Goal: Task Accomplishment & Management: Manage account settings

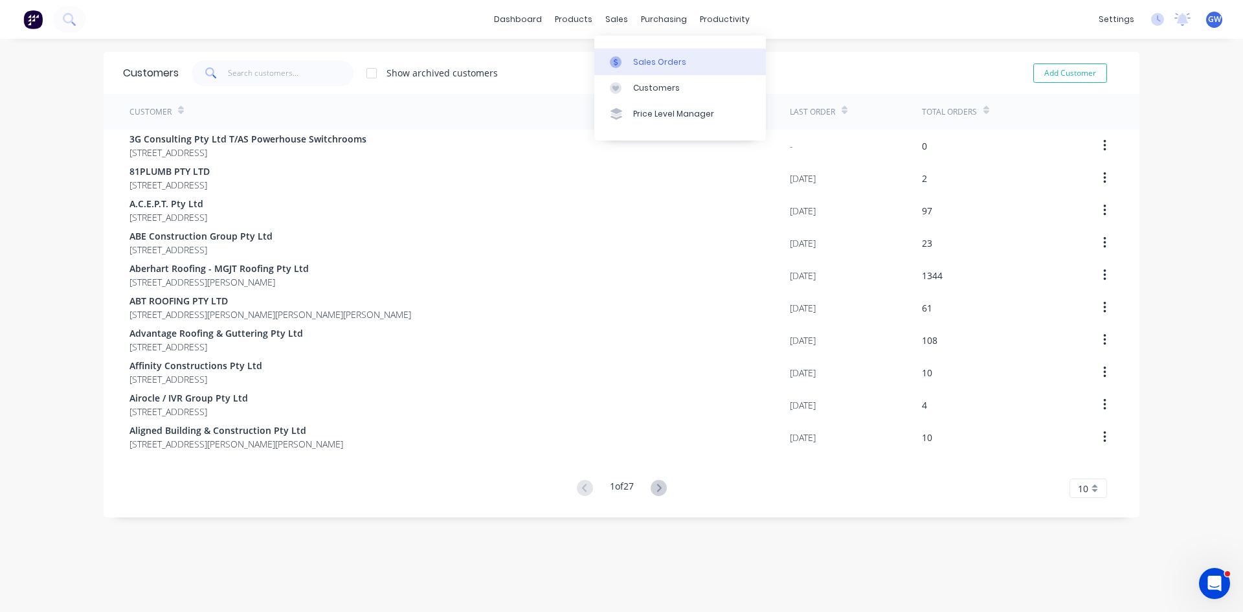
click at [639, 67] on div "Sales Orders" at bounding box center [659, 62] width 53 height 12
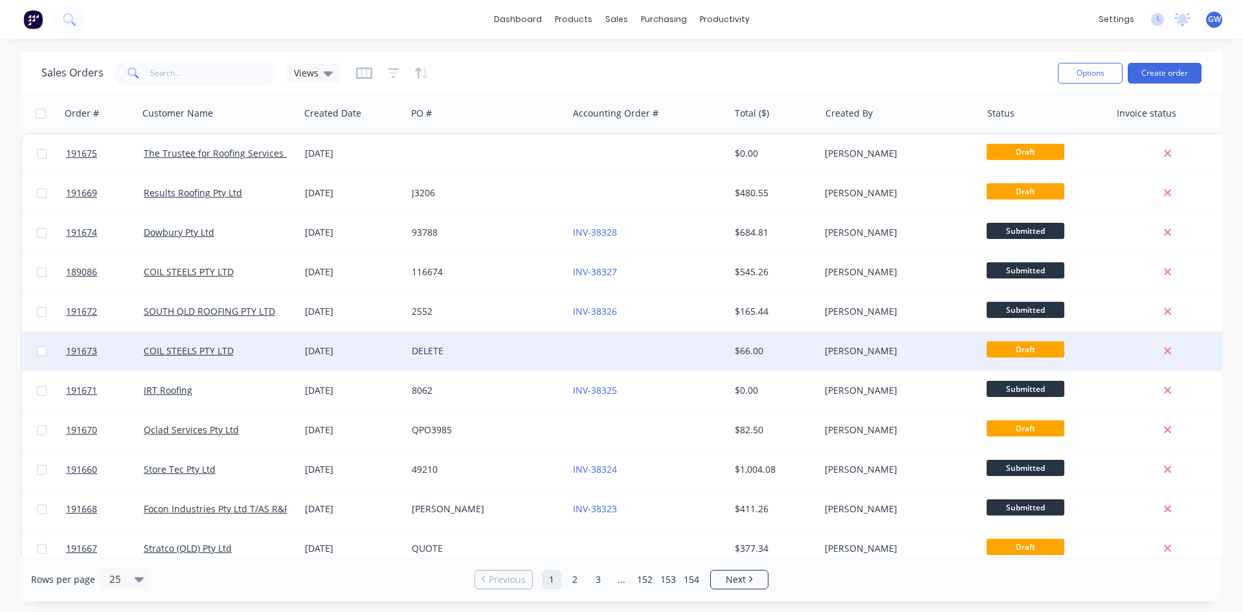
click at [525, 357] on div "DELETE" at bounding box center [487, 351] width 161 height 39
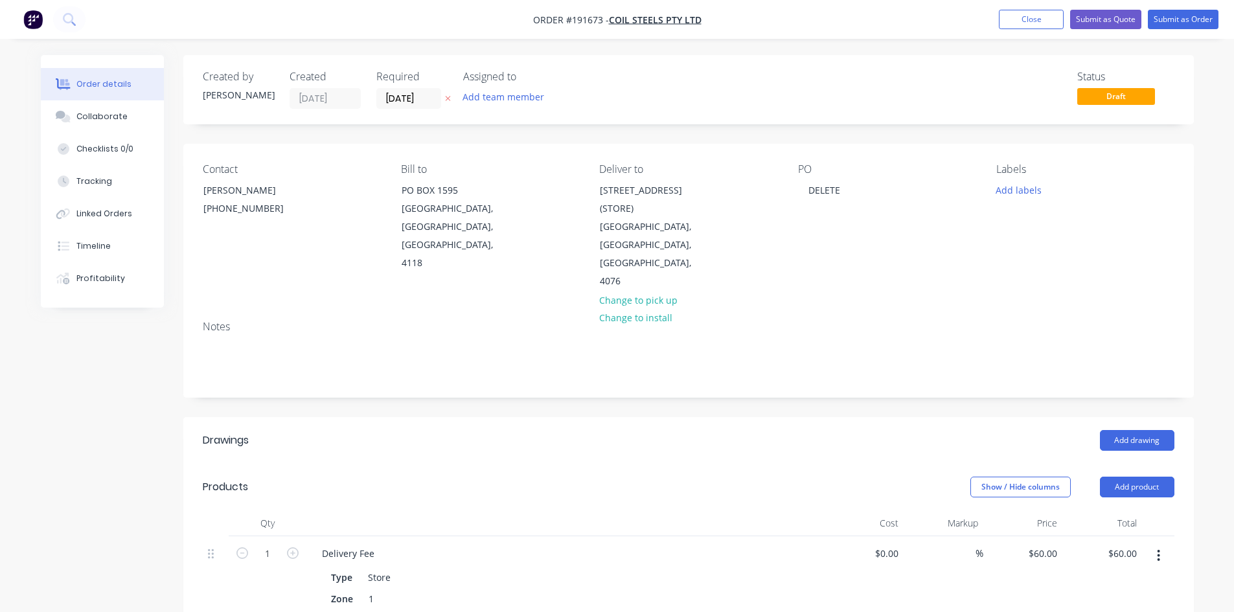
click at [872, 417] on header "Drawings Add drawing" at bounding box center [688, 440] width 1010 height 47
click at [114, 243] on button "Timeline" at bounding box center [102, 246] width 123 height 32
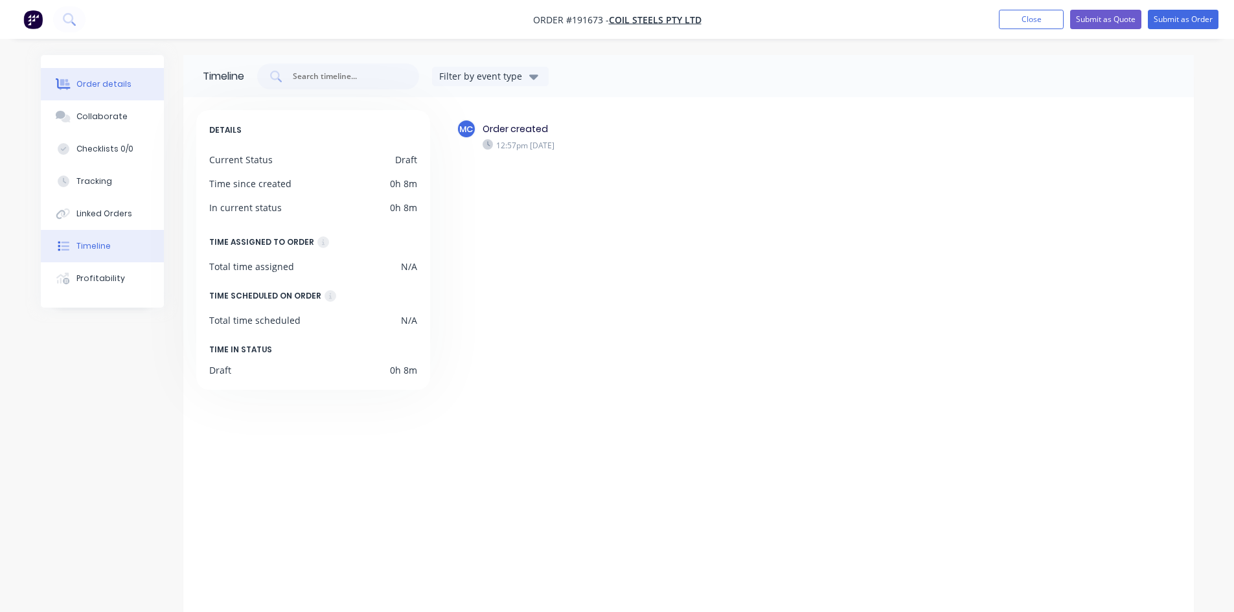
click at [85, 87] on div "Order details" at bounding box center [103, 84] width 55 height 12
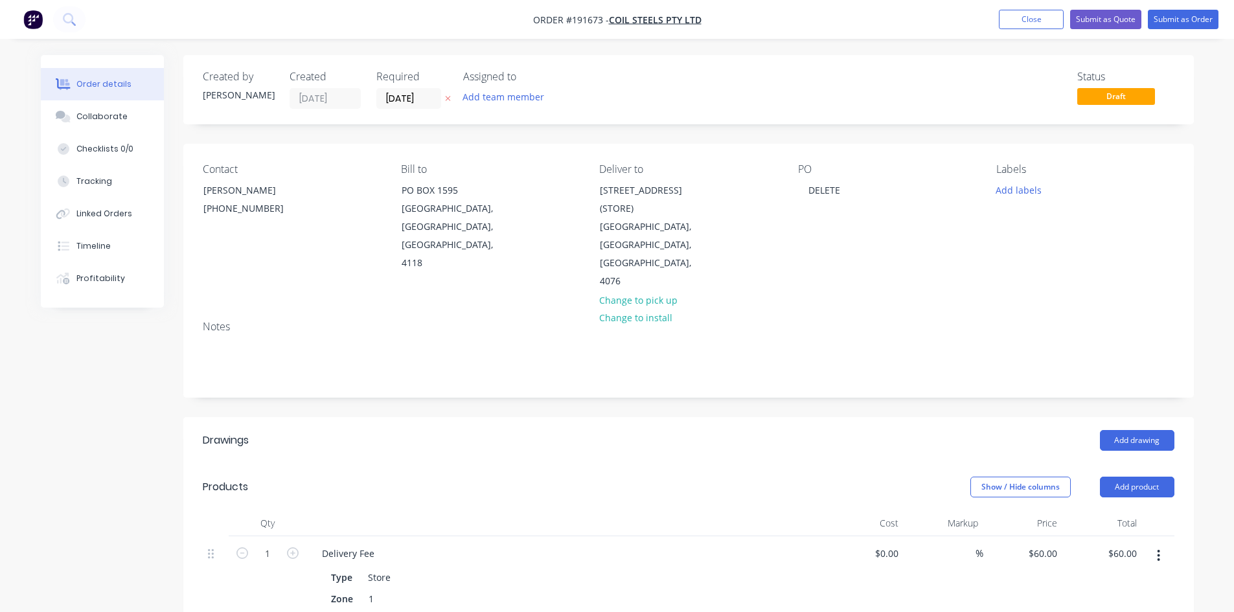
click at [1160, 544] on button "button" at bounding box center [1158, 555] width 30 height 23
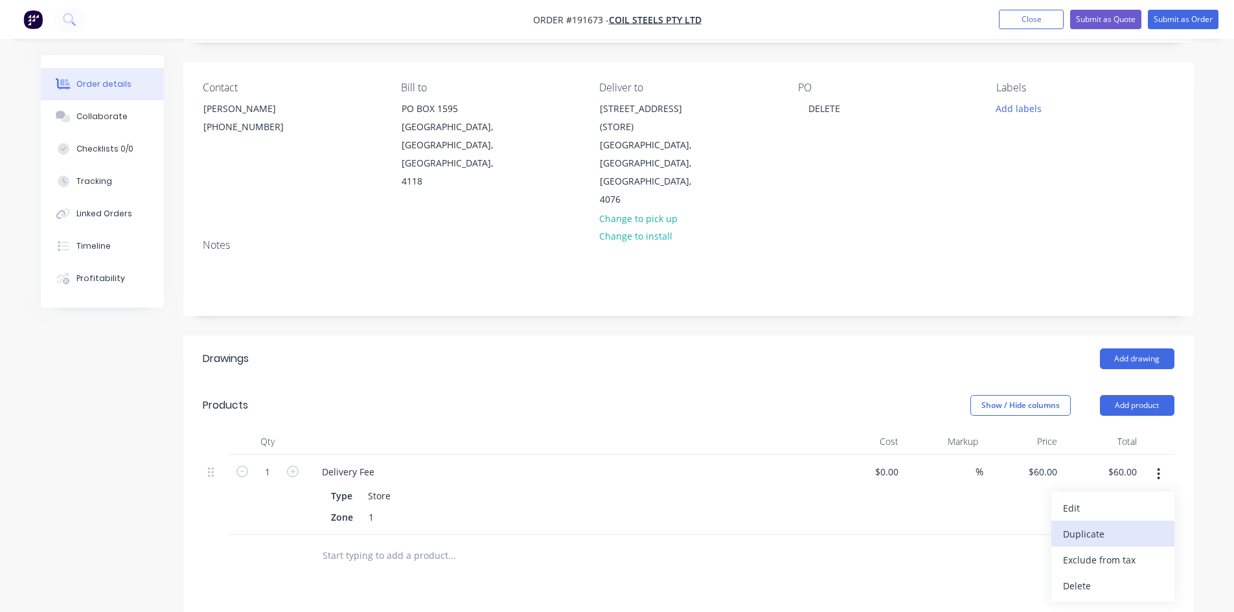
scroll to position [194, 0]
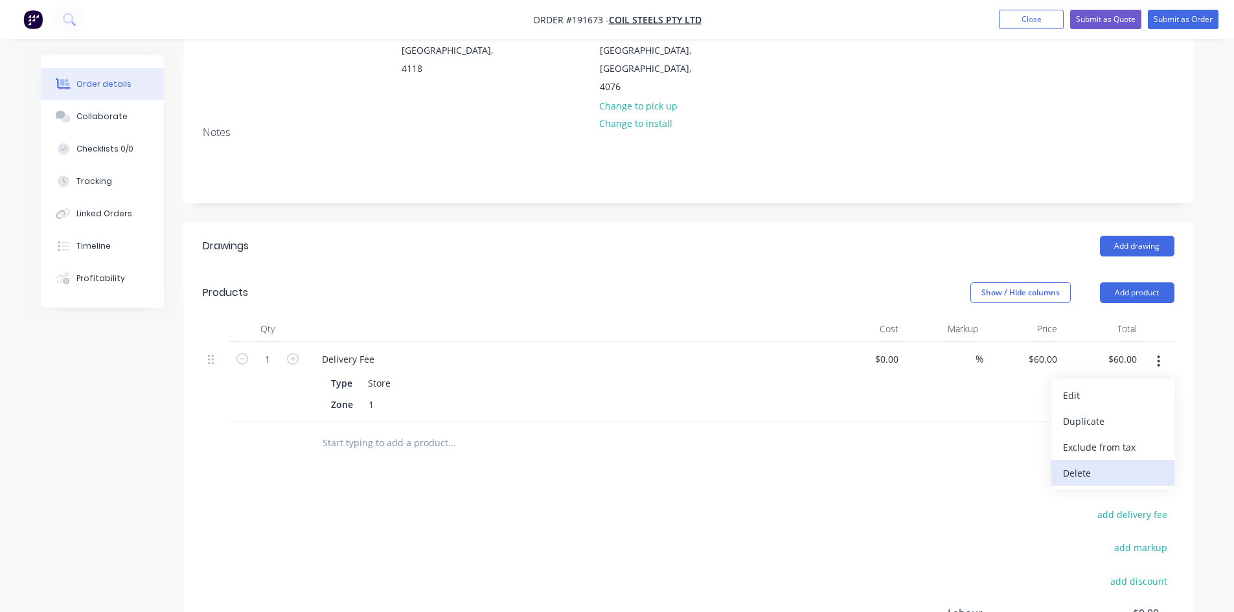
click at [1087, 464] on div "Delete" at bounding box center [1113, 473] width 100 height 19
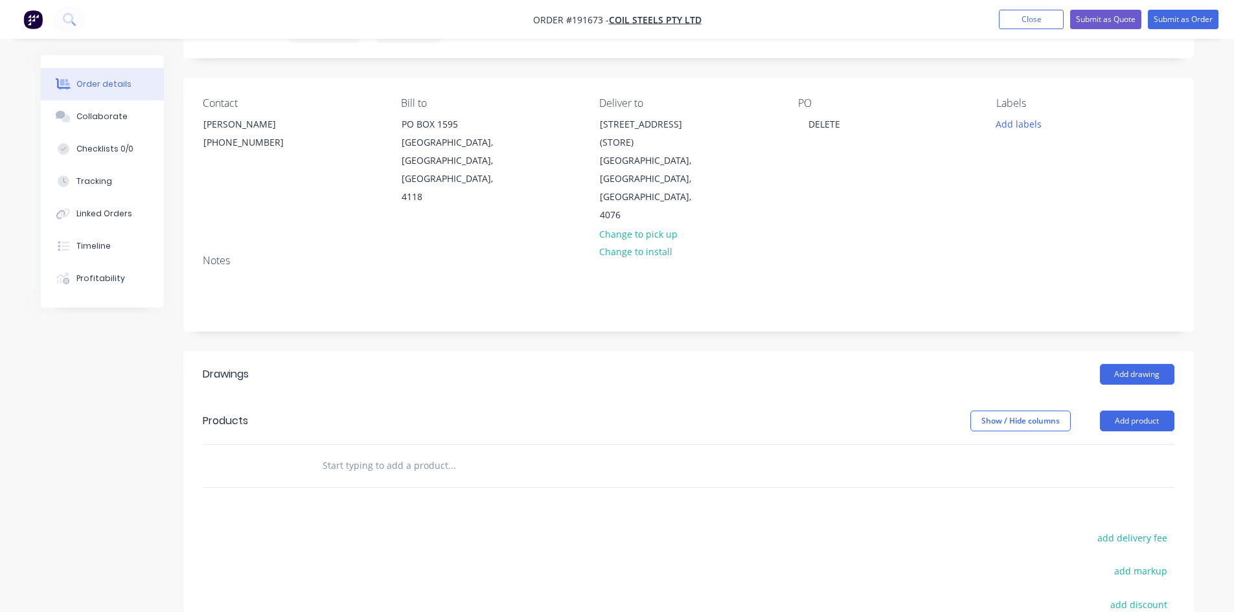
scroll to position [65, 0]
click at [1040, 12] on button "Close" at bounding box center [1031, 19] width 65 height 19
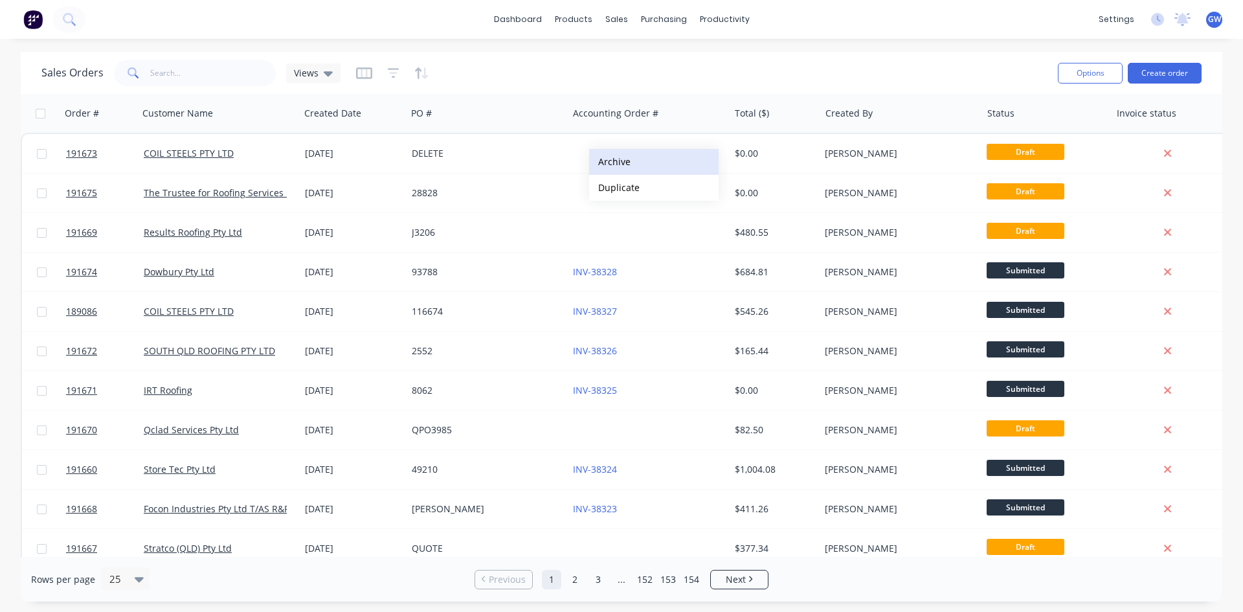
click at [654, 164] on button "Archive" at bounding box center [654, 162] width 130 height 26
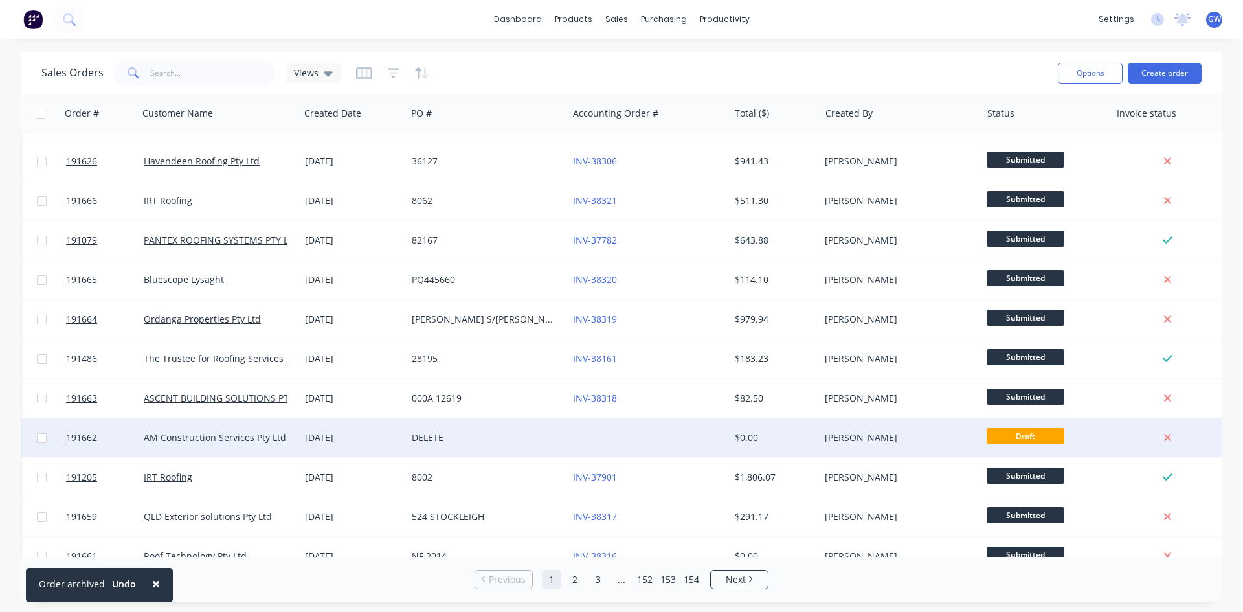
scroll to position [570, 0]
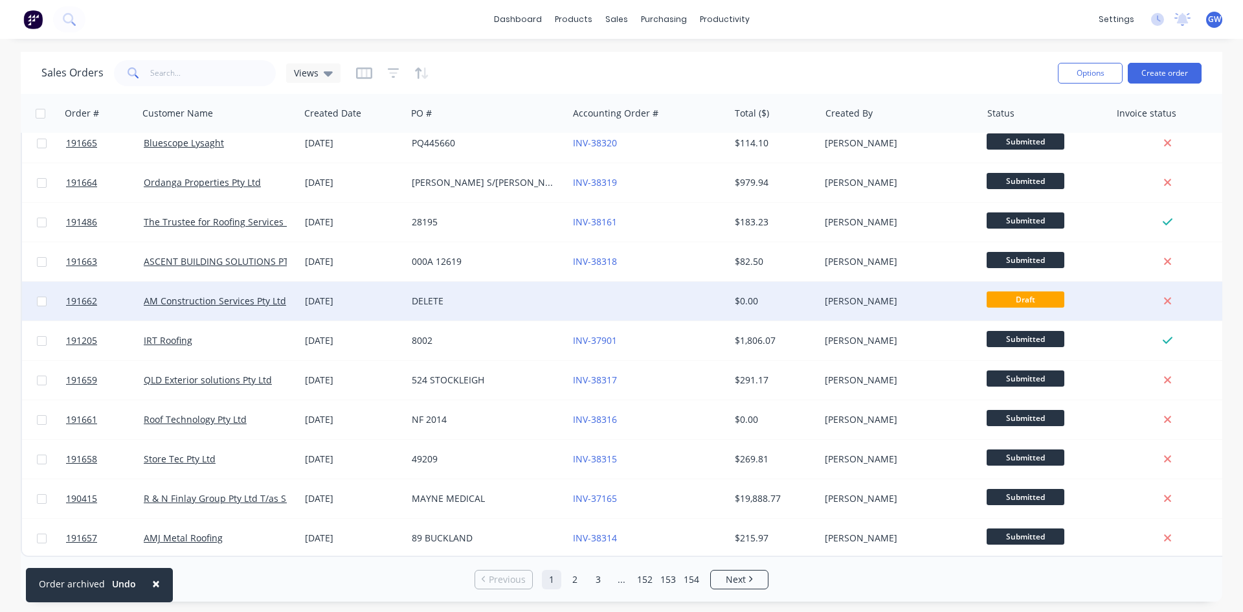
click at [704, 287] on div at bounding box center [648, 301] width 161 height 39
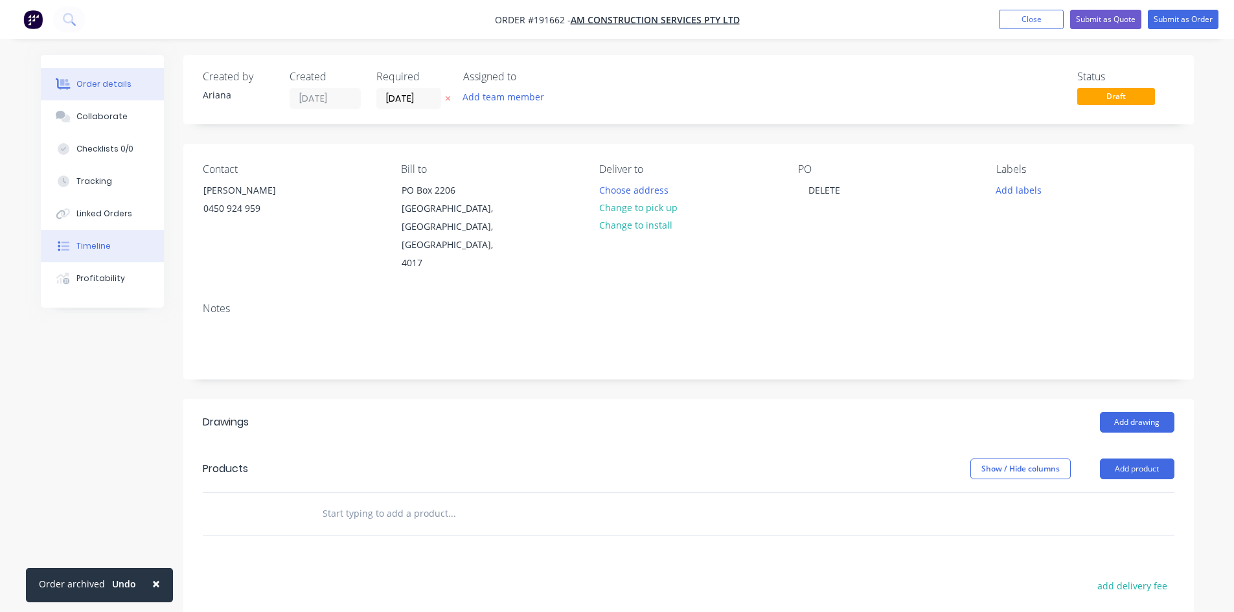
click at [87, 261] on button "Timeline" at bounding box center [102, 246] width 123 height 32
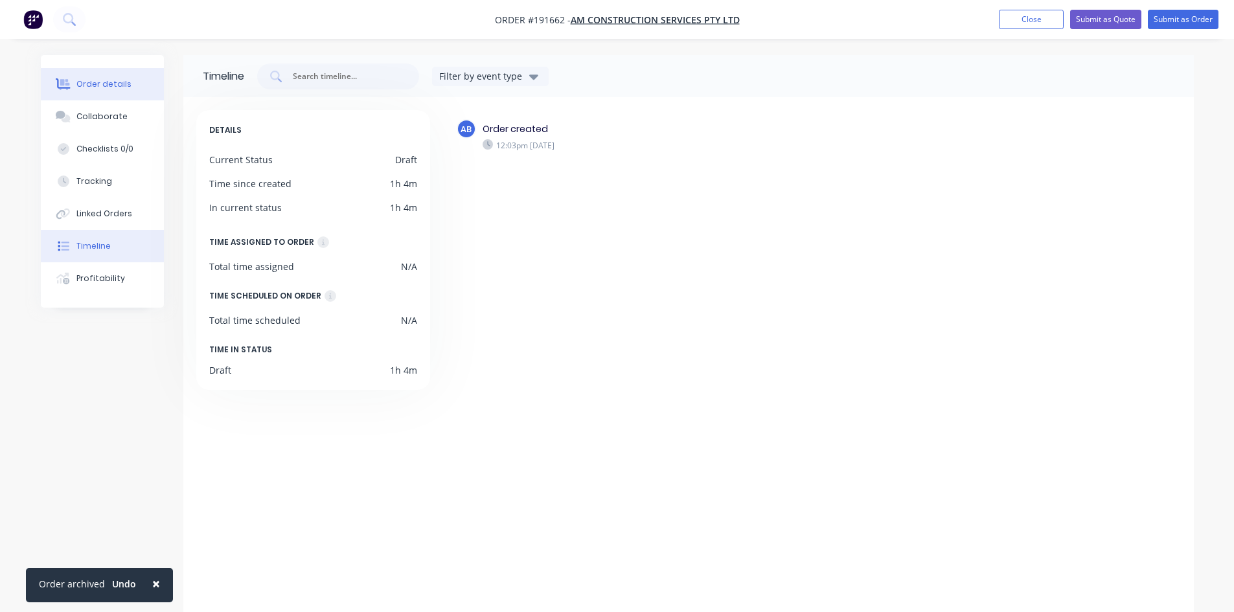
click at [101, 96] on button "Order details" at bounding box center [102, 84] width 123 height 32
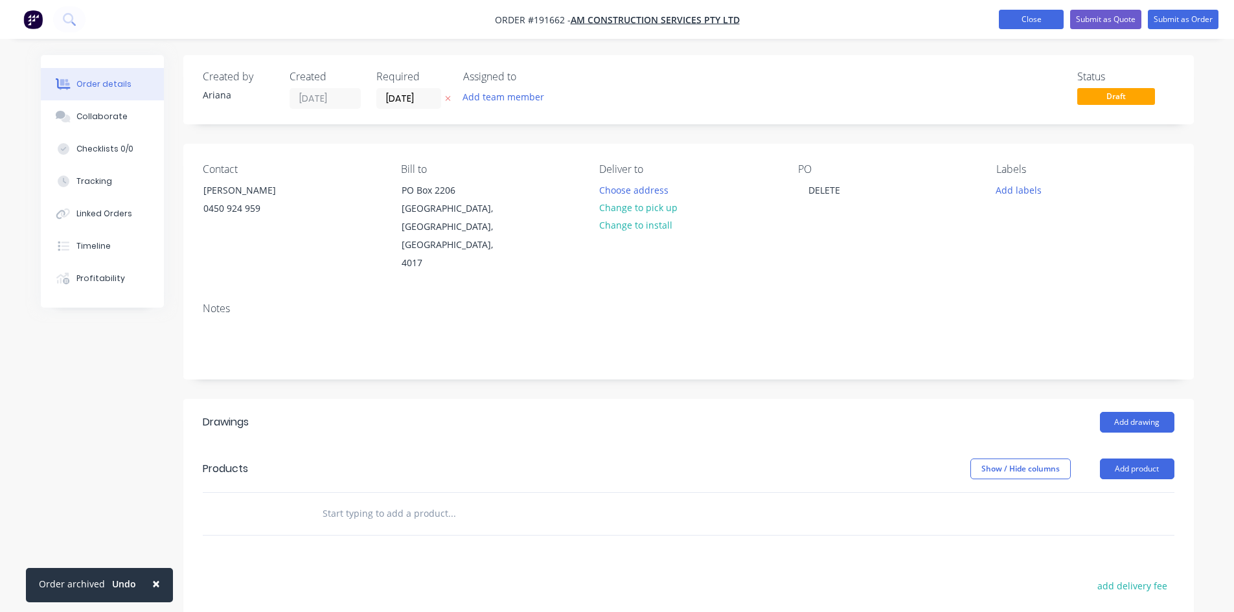
click at [1044, 14] on button "Close" at bounding box center [1031, 19] width 65 height 19
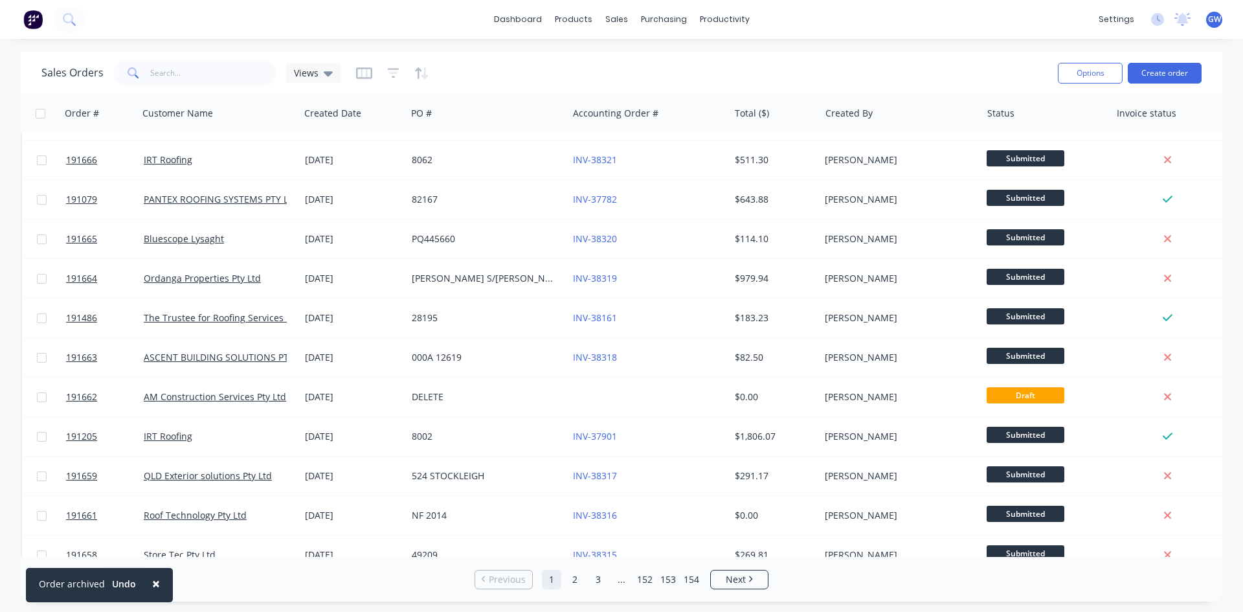
scroll to position [570, 0]
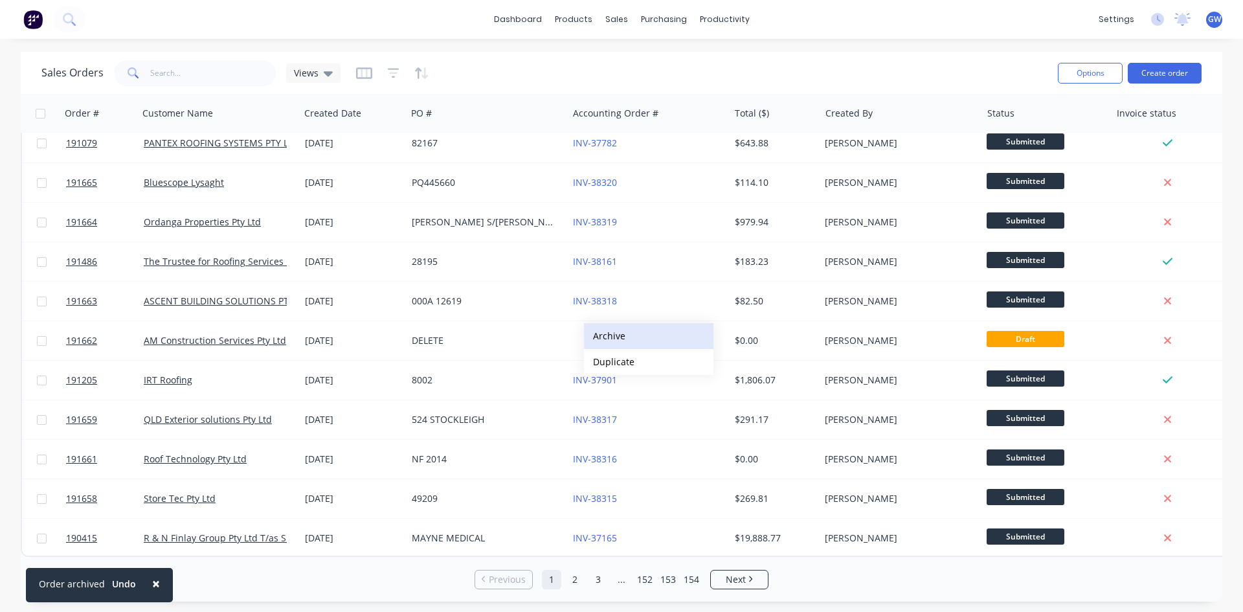
click at [638, 343] on button "Archive" at bounding box center [649, 336] width 130 height 26
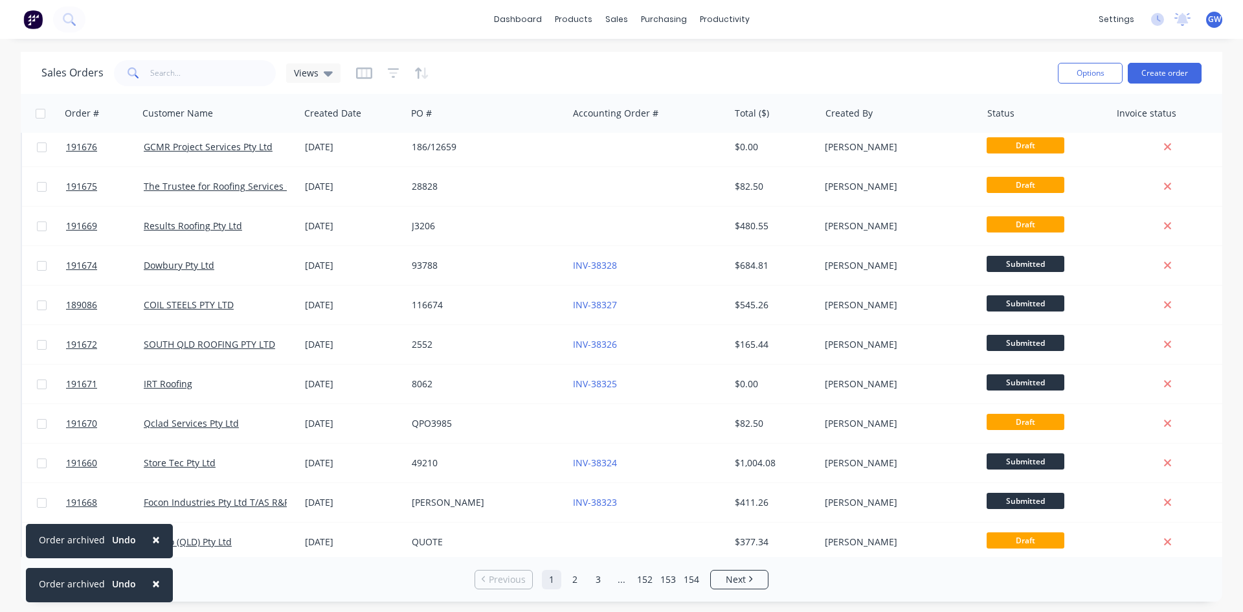
scroll to position [0, 0]
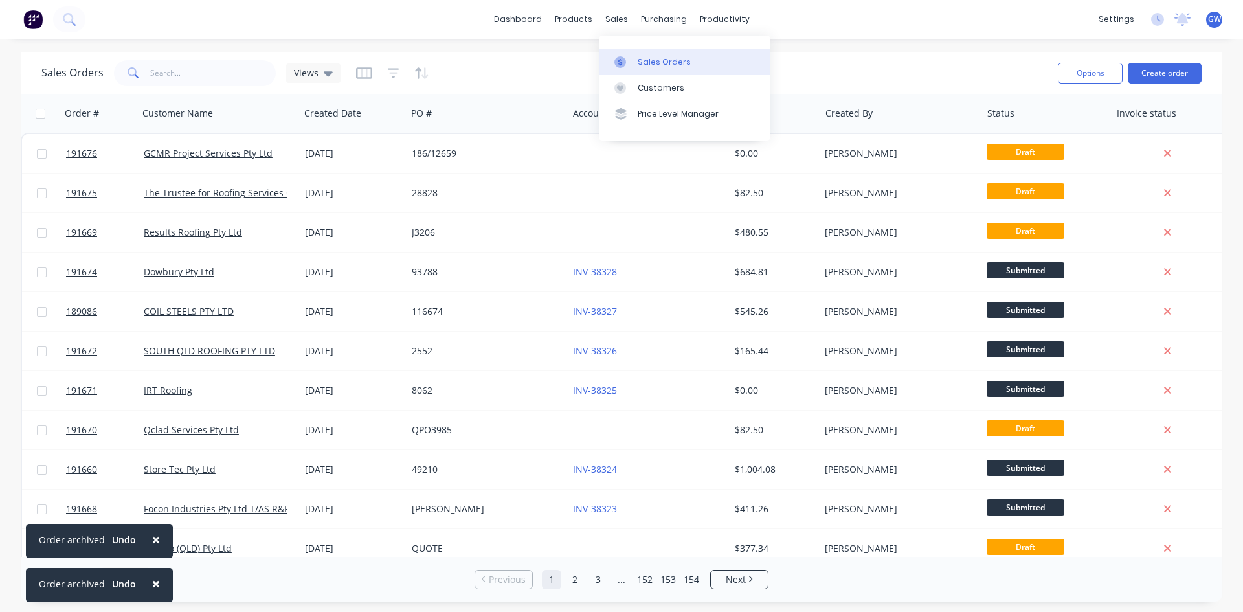
click at [635, 66] on link "Sales Orders" at bounding box center [685, 62] width 172 height 26
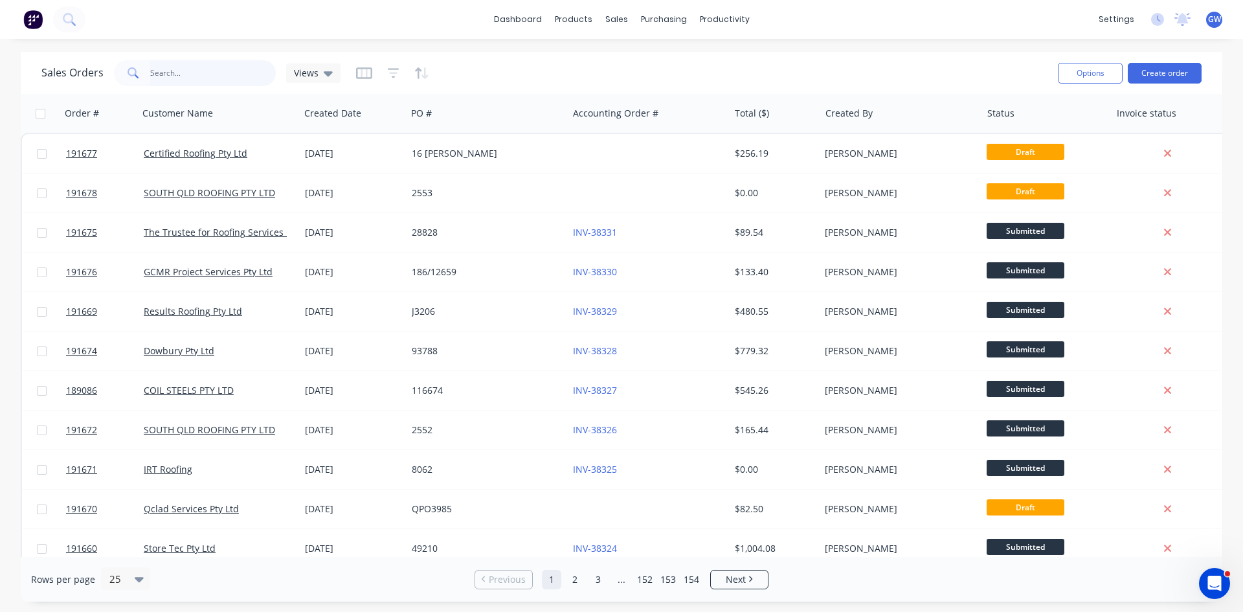
click at [196, 75] on input "text" at bounding box center [213, 73] width 126 height 26
type input "191601"
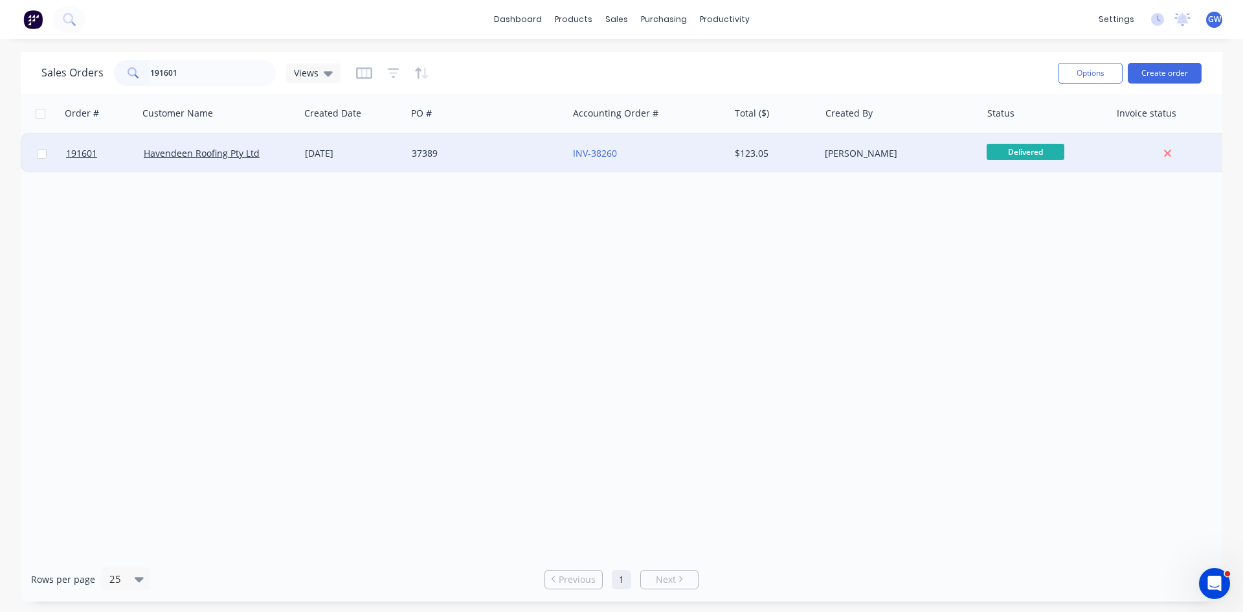
click at [741, 156] on div "$123.05" at bounding box center [773, 153] width 76 height 13
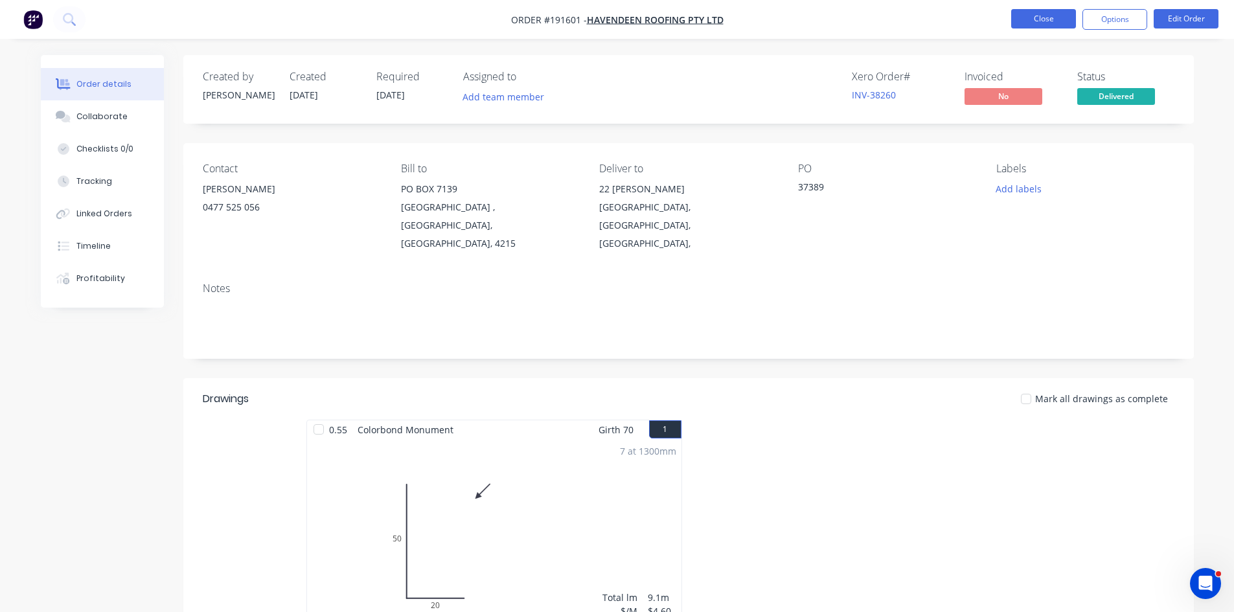
click at [1039, 17] on button "Close" at bounding box center [1043, 18] width 65 height 19
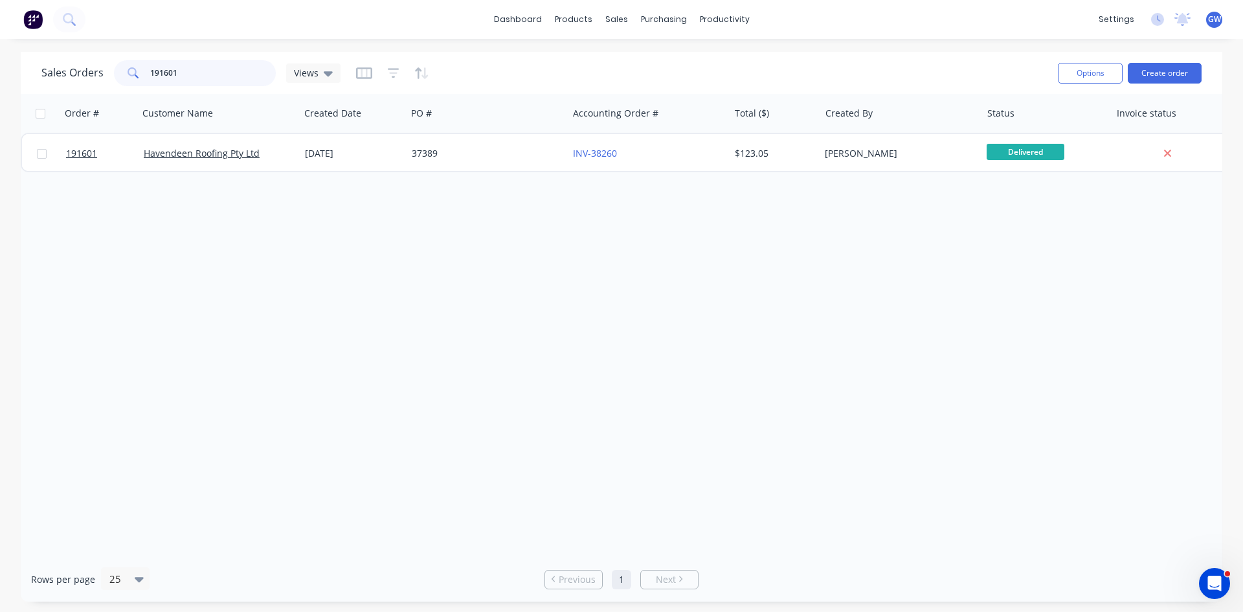
drag, startPoint x: 225, startPoint y: 75, endPoint x: 101, endPoint y: 81, distance: 124.5
click at [101, 81] on div "Sales Orders 191601 Views" at bounding box center [190, 73] width 299 height 26
drag, startPoint x: 209, startPoint y: 71, endPoint x: 166, endPoint y: 84, distance: 44.7
click at [166, 84] on input "debo con" at bounding box center [213, 73] width 126 height 26
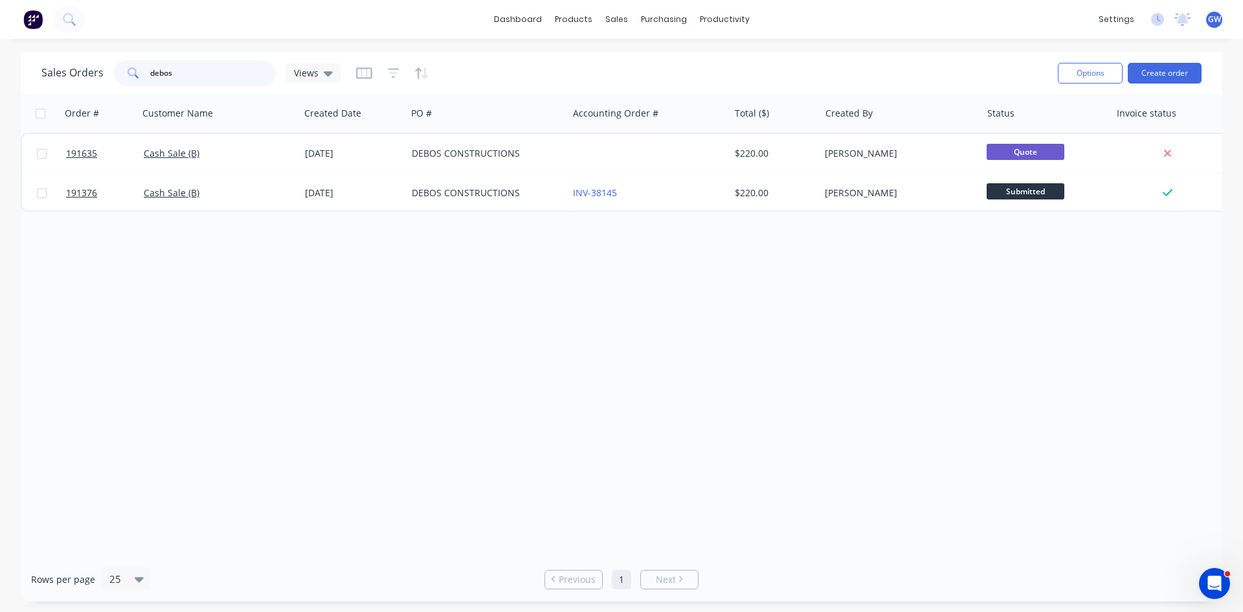
type input "debos"
click at [254, 299] on div "Order # Customer Name Created Date PO # Accounting Order # Total ($) Created By…" at bounding box center [622, 325] width 1202 height 463
click at [694, 63] on div "Purchase Orders" at bounding box center [705, 62] width 69 height 12
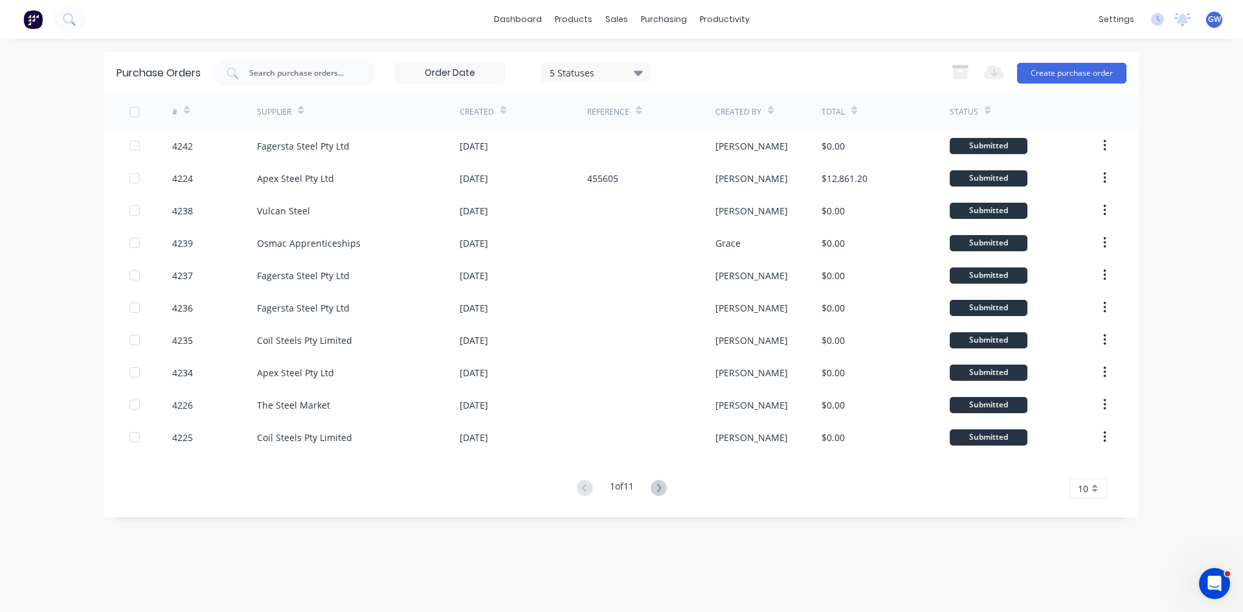
click at [1092, 494] on div "10" at bounding box center [1089, 488] width 38 height 19
click at [1095, 468] on div "35" at bounding box center [1088, 466] width 36 height 23
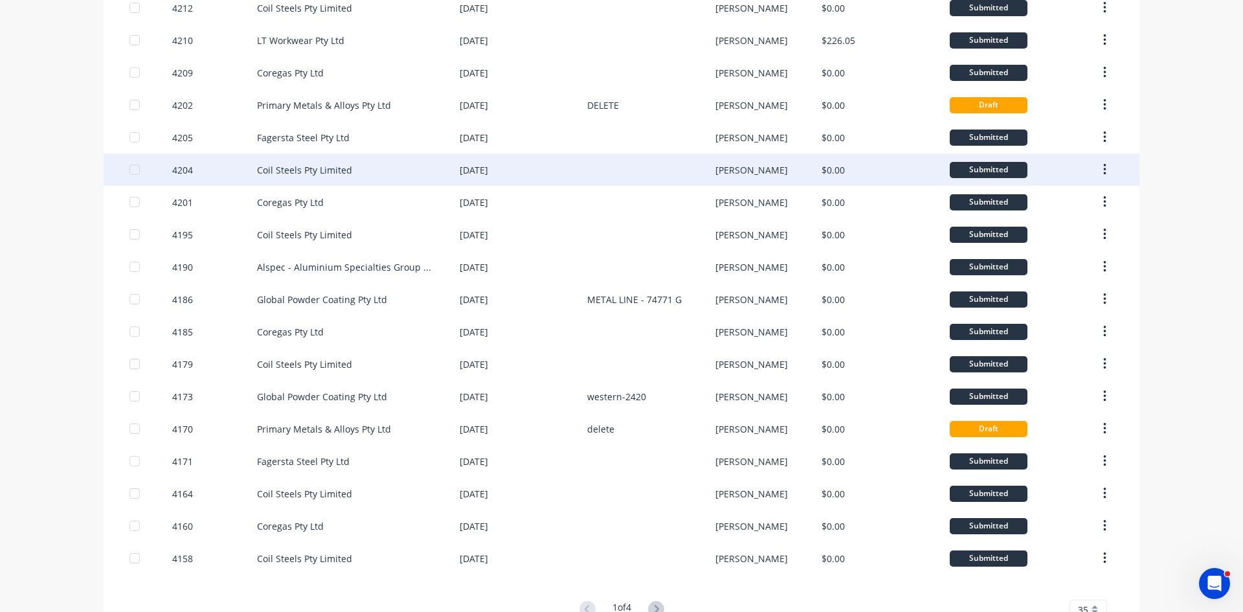
scroll to position [728, 0]
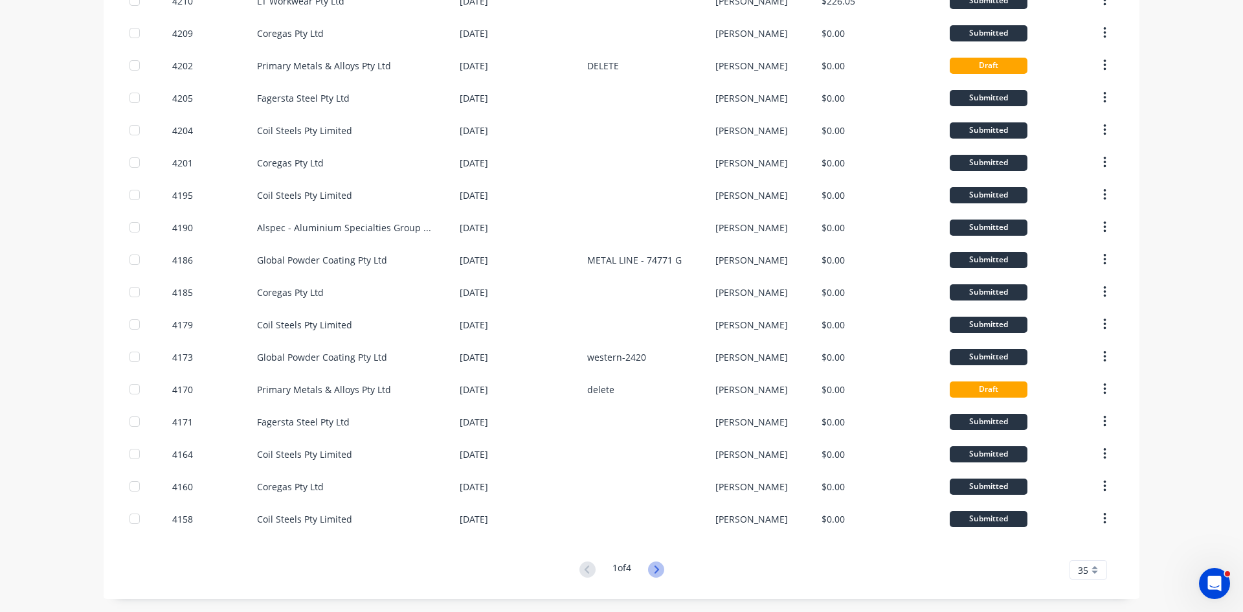
click at [654, 569] on icon at bounding box center [656, 569] width 5 height 8
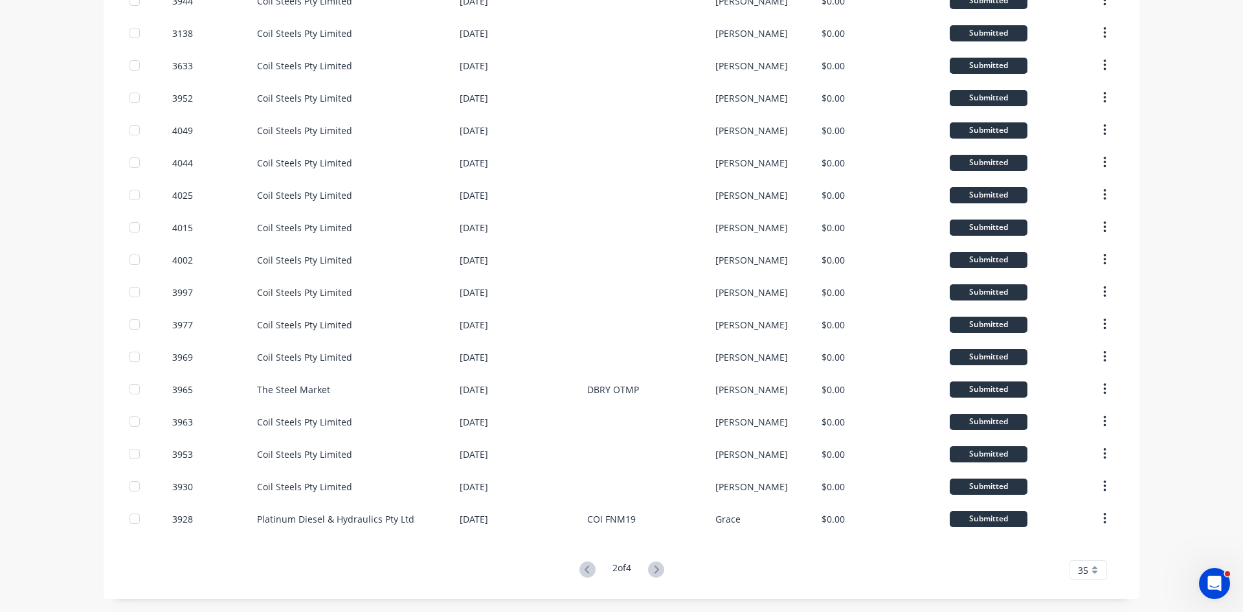
click at [648, 571] on icon at bounding box center [656, 569] width 16 height 16
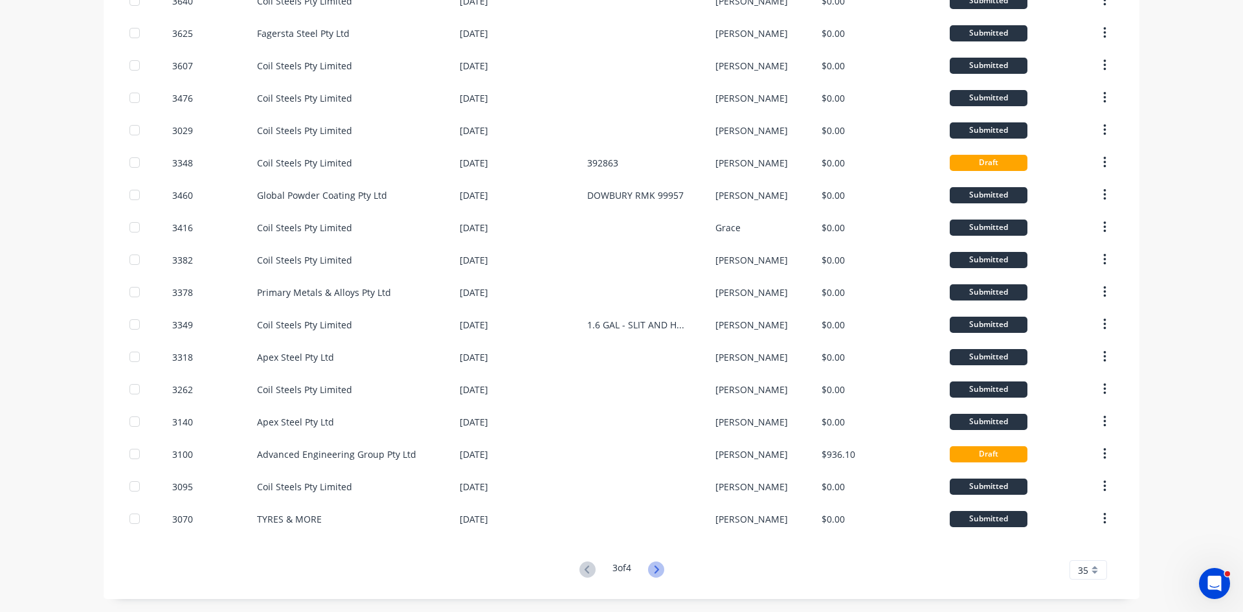
click at [649, 576] on icon at bounding box center [656, 569] width 16 height 16
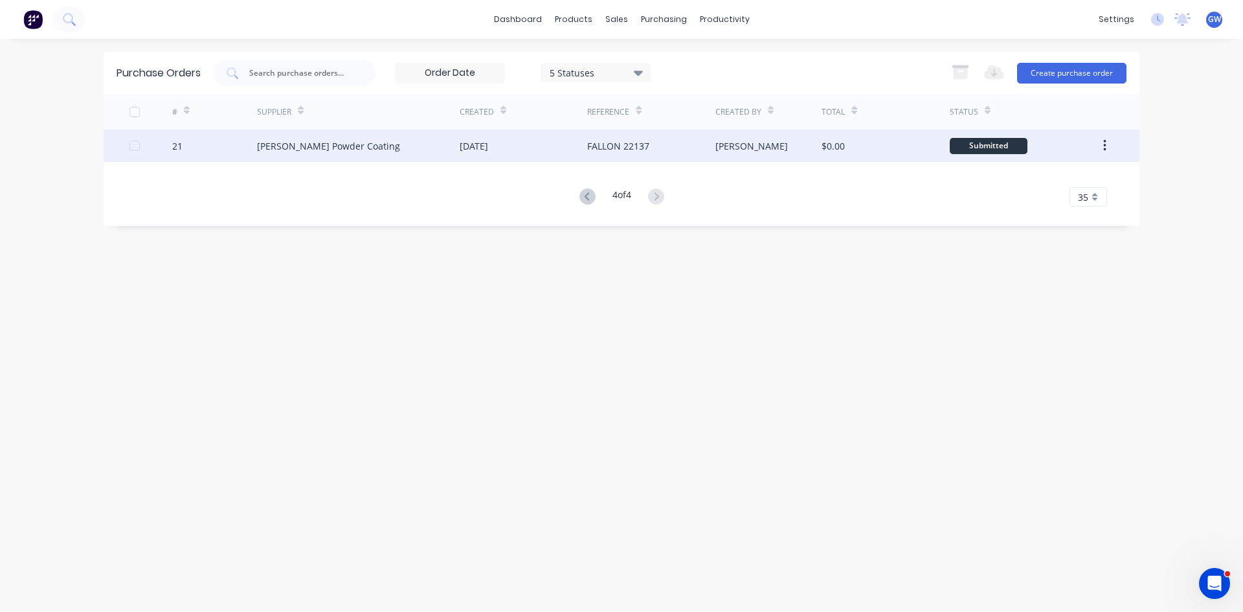
click at [135, 148] on div at bounding box center [135, 146] width 26 height 26
click at [967, 70] on icon "button" at bounding box center [960, 73] width 14 height 11
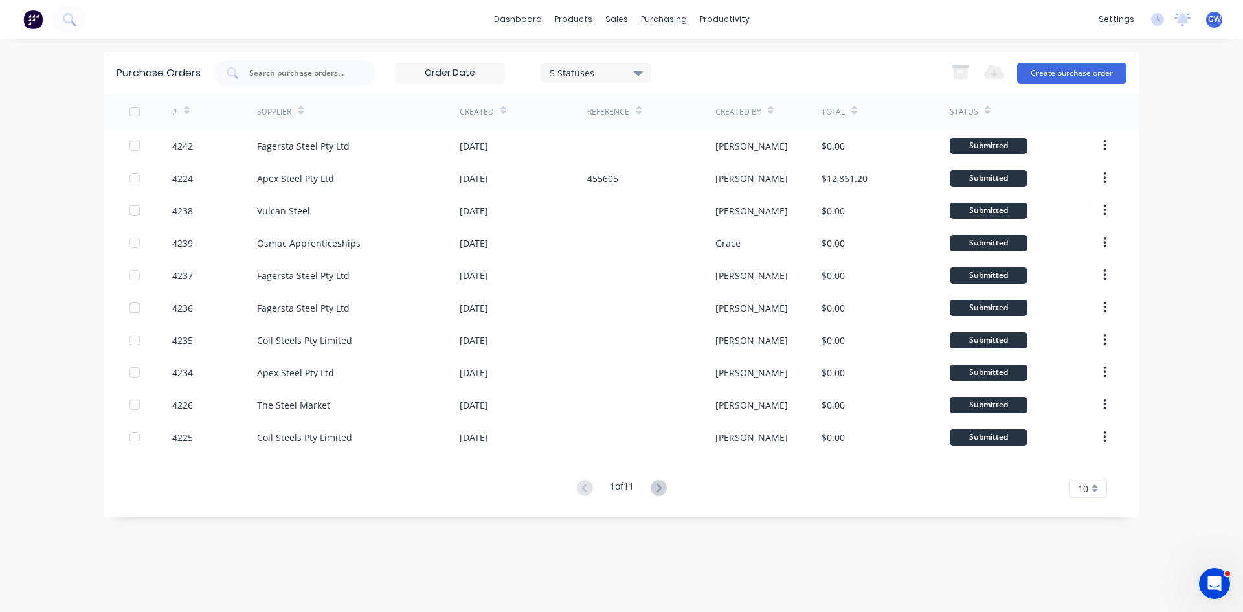
click at [1085, 493] on span "10" at bounding box center [1083, 489] width 10 height 14
click at [1089, 465] on div "35" at bounding box center [1088, 466] width 36 height 23
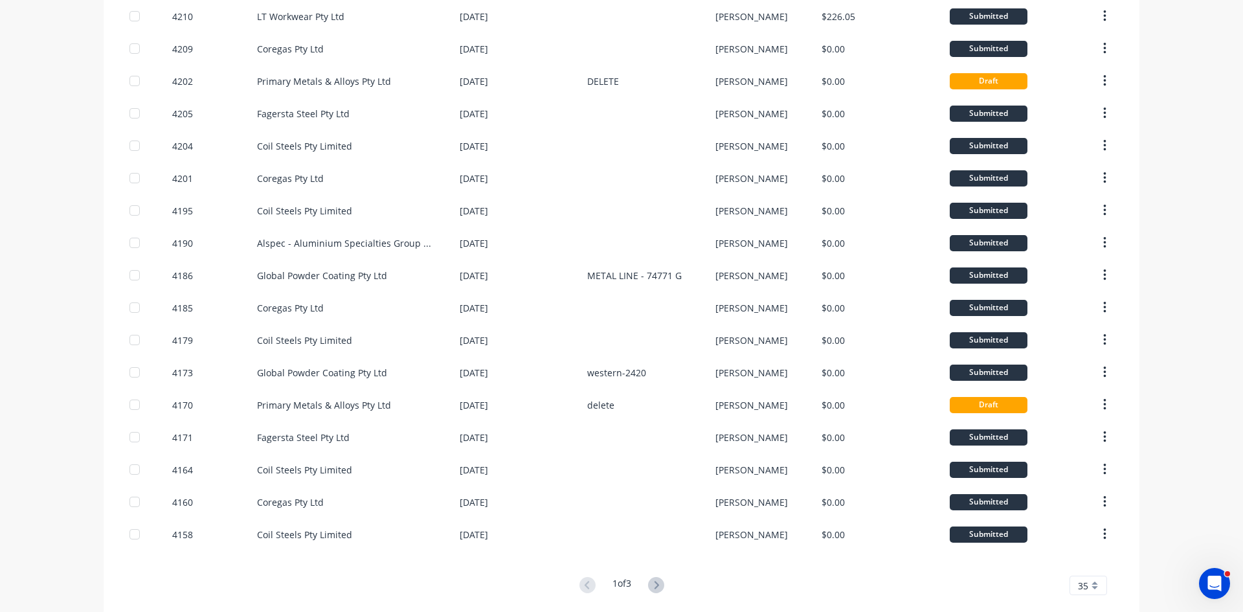
scroll to position [728, 0]
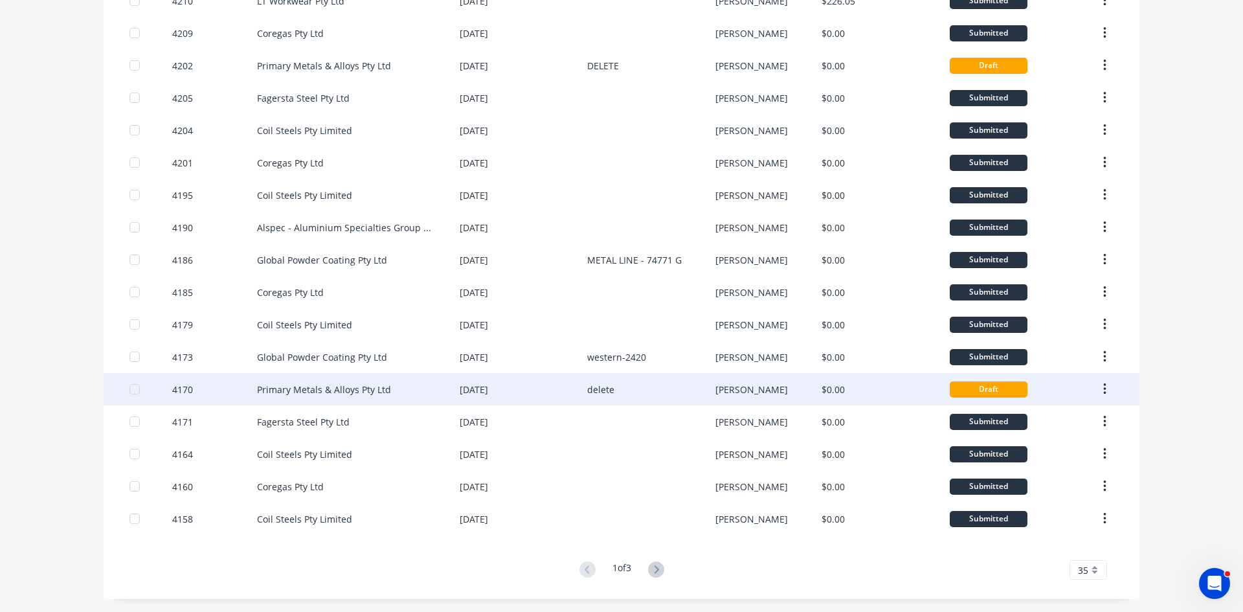
click at [130, 389] on div at bounding box center [135, 389] width 26 height 26
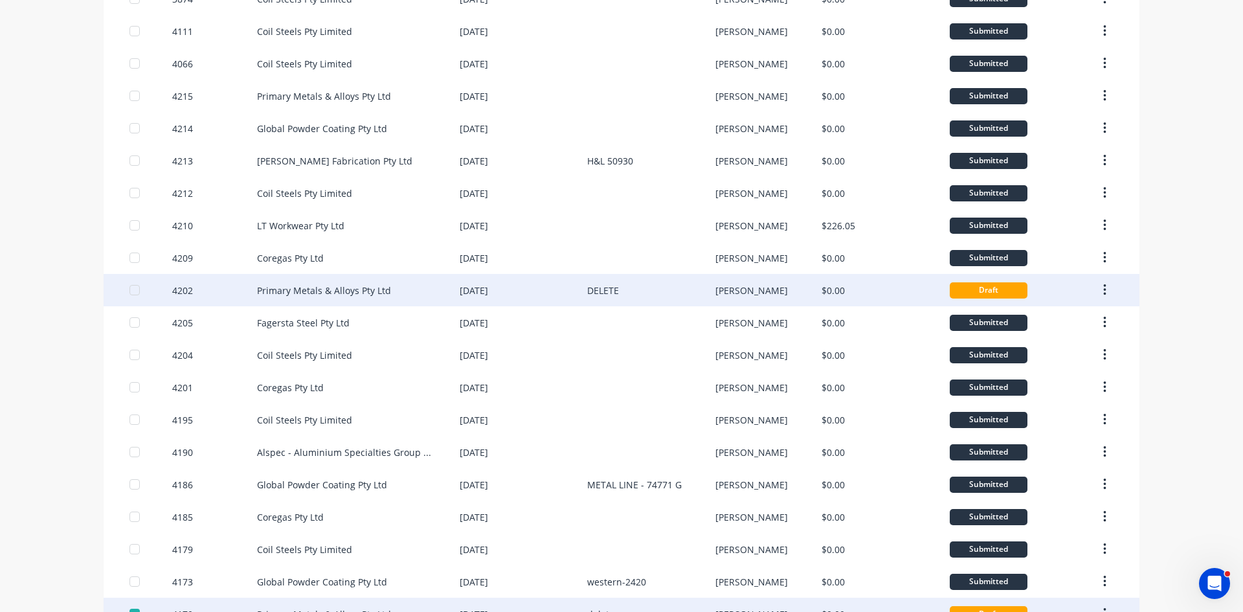
scroll to position [469, 0]
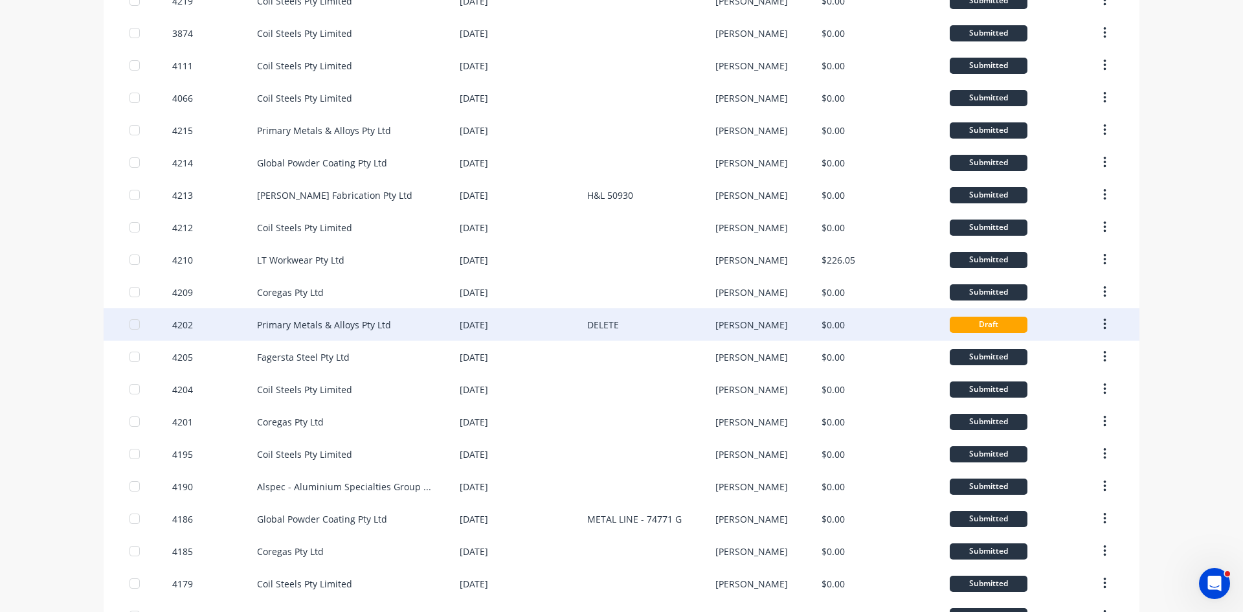
click at [133, 321] on div at bounding box center [135, 324] width 26 height 26
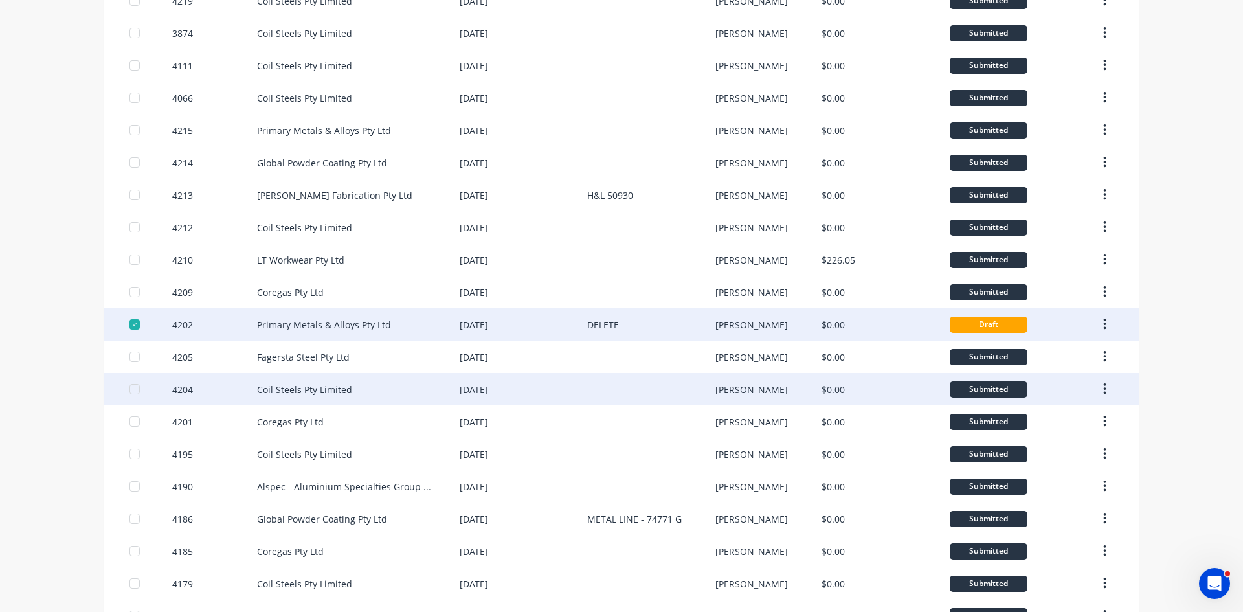
scroll to position [728, 0]
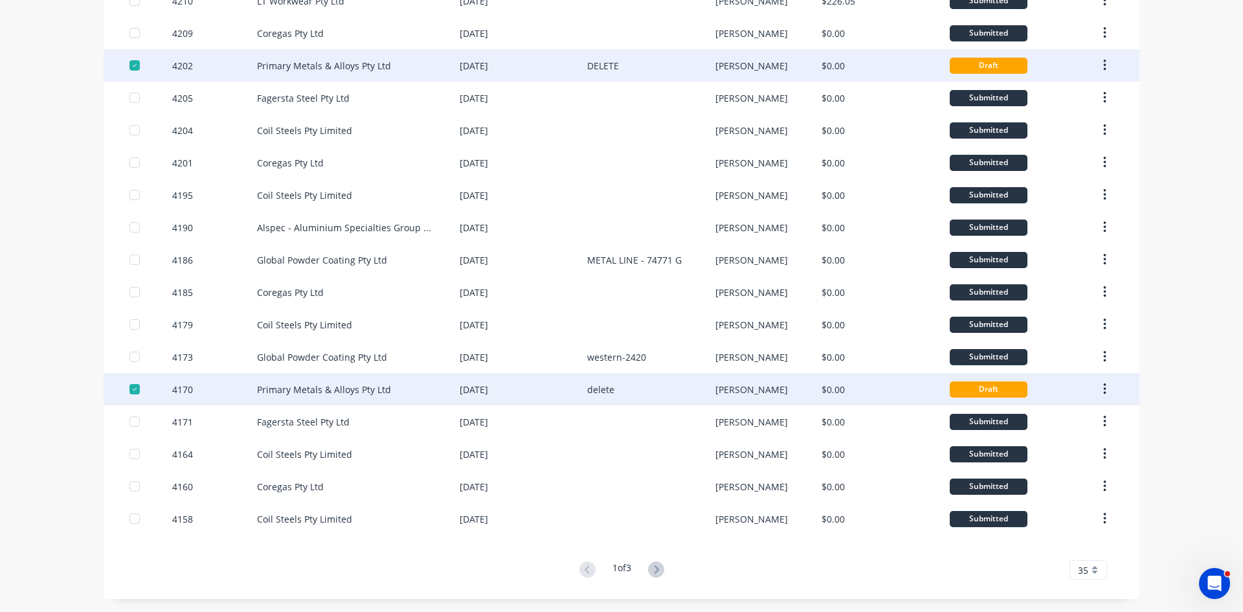
drag, startPoint x: 517, startPoint y: 386, endPoint x: 1173, endPoint y: 268, distance: 665.8
click at [1173, 267] on div "dashboard products sales purchasing productivity dashboard products Product Cat…" at bounding box center [621, 306] width 1243 height 612
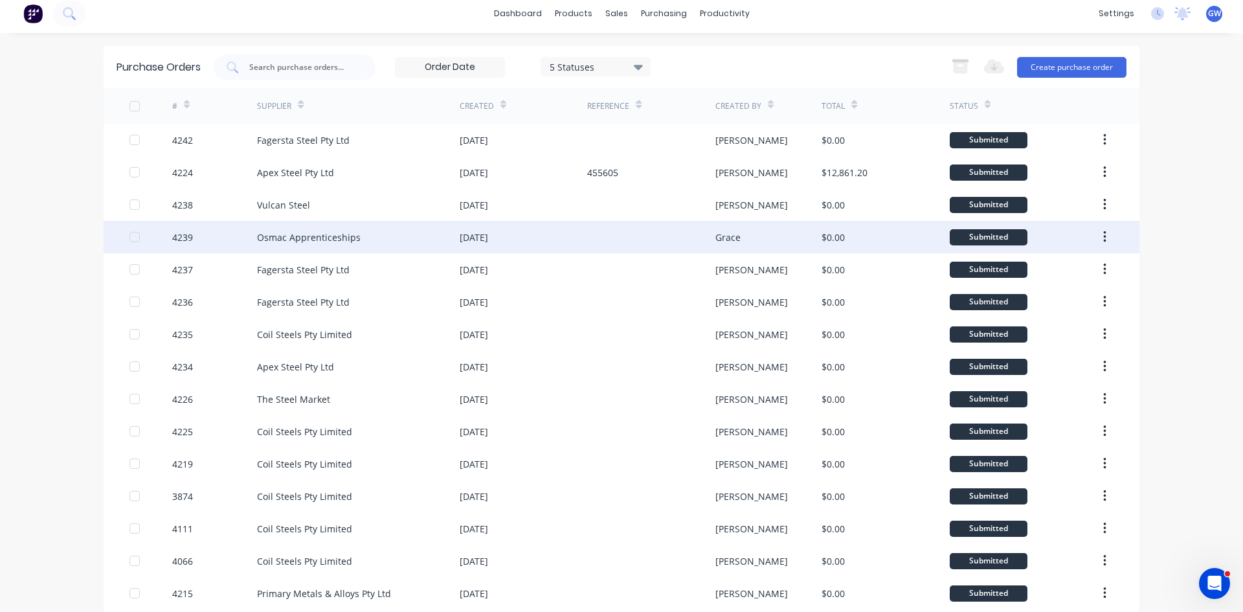
scroll to position [0, 0]
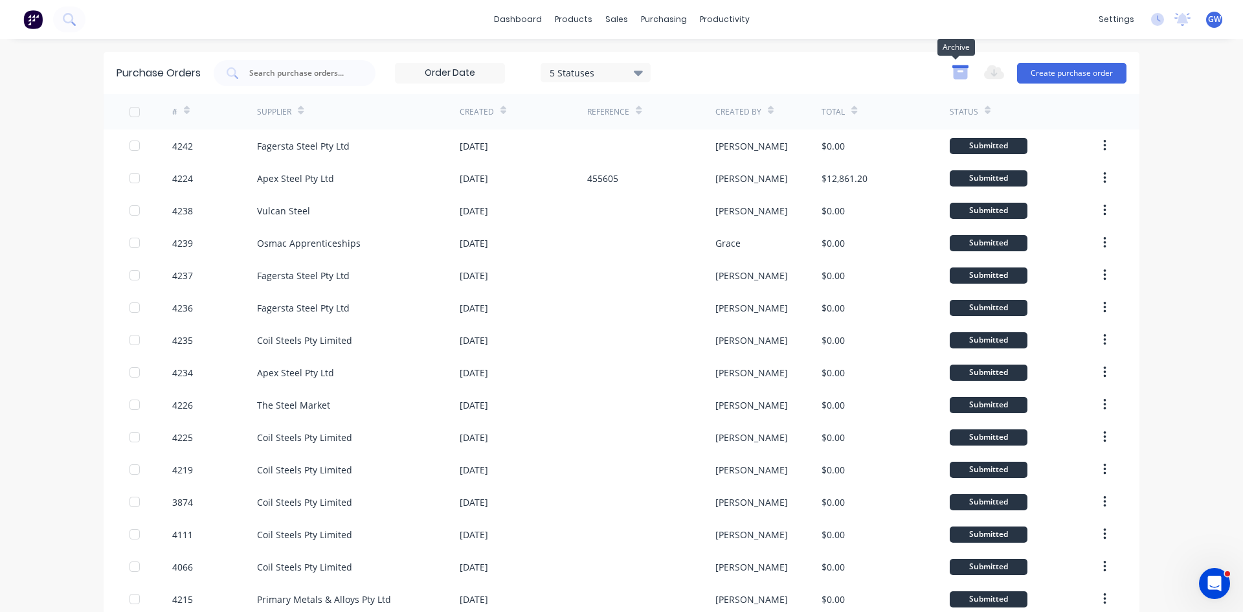
click at [953, 77] on icon "button" at bounding box center [960, 73] width 14 height 11
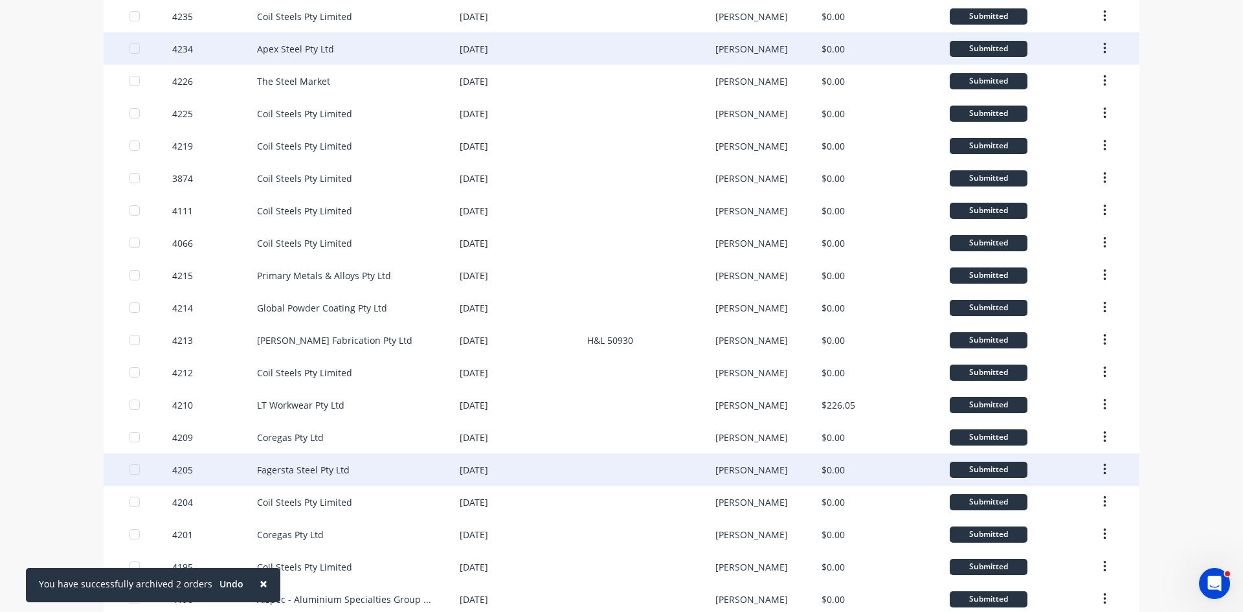
scroll to position [663, 0]
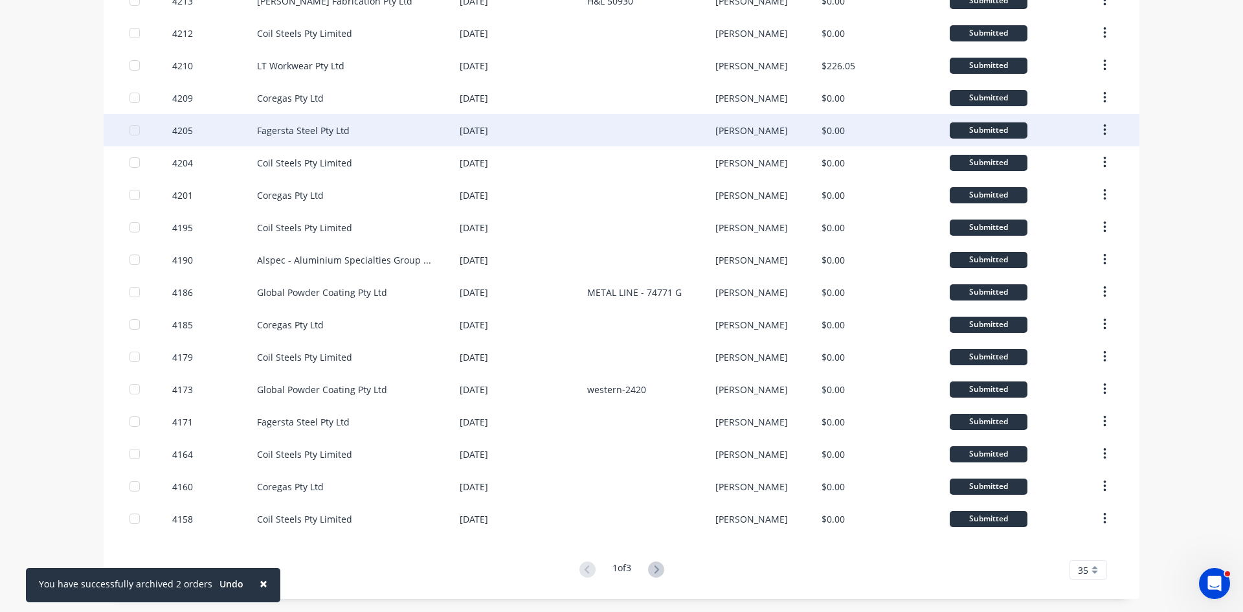
click at [662, 569] on button at bounding box center [656, 570] width 24 height 19
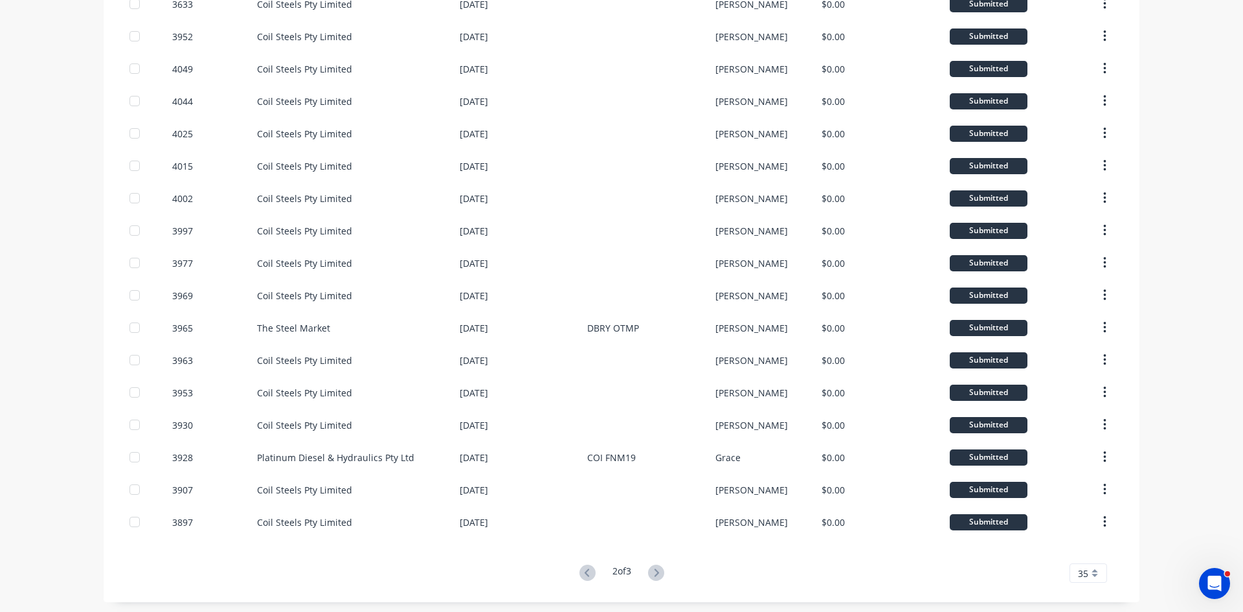
scroll to position [728, 0]
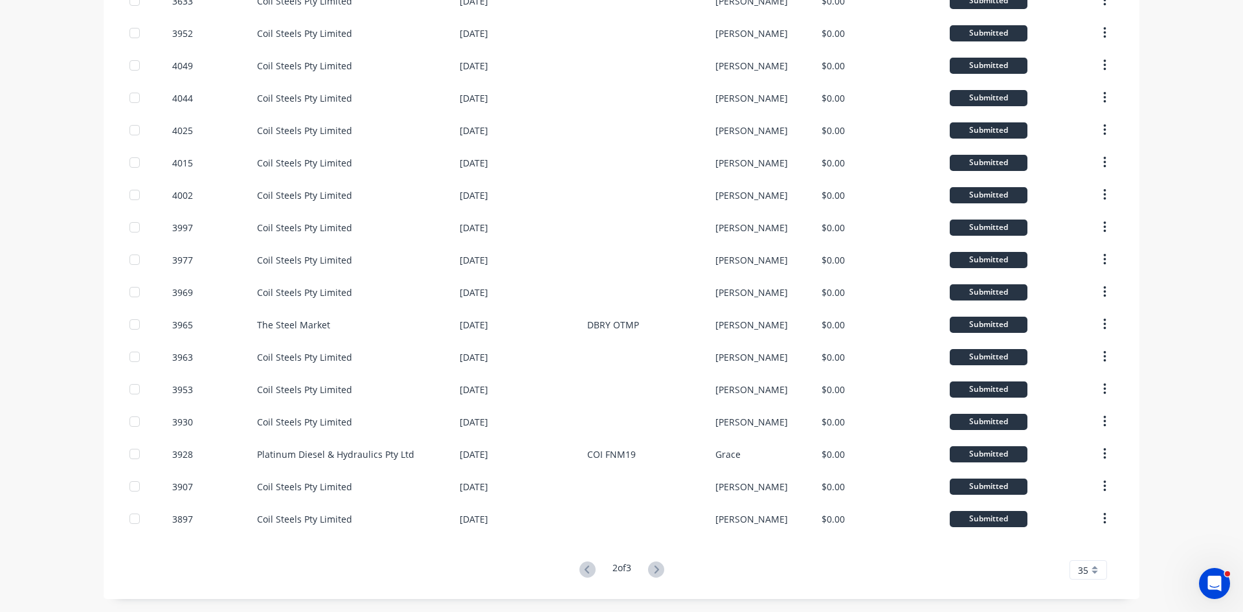
click at [648, 570] on icon at bounding box center [656, 569] width 16 height 16
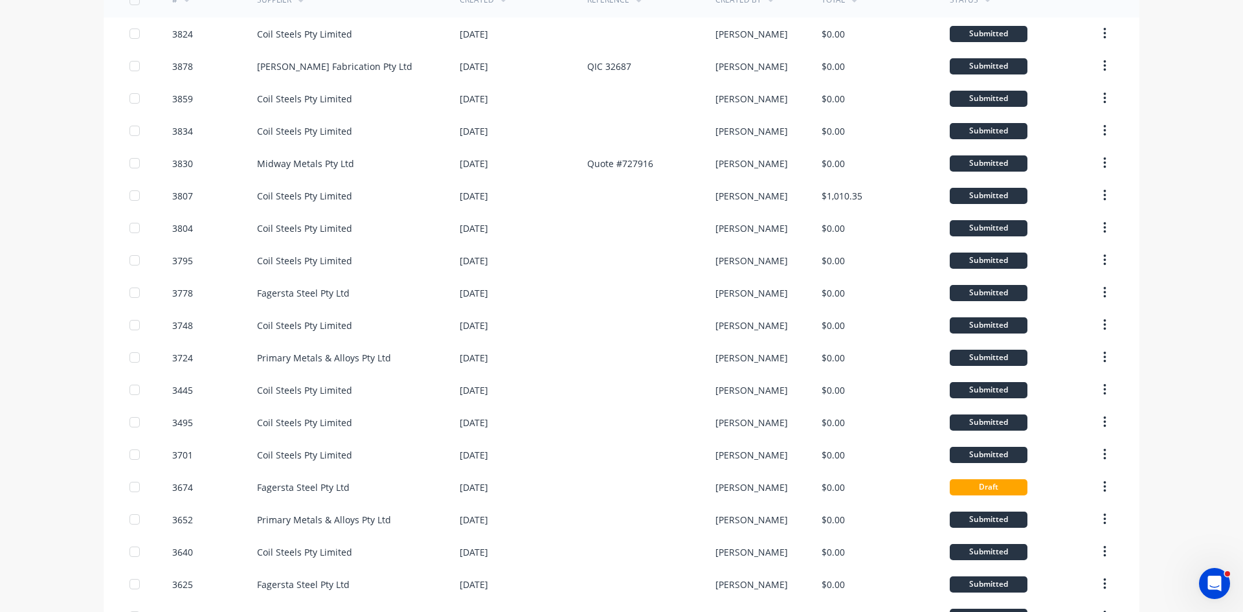
scroll to position [0, 0]
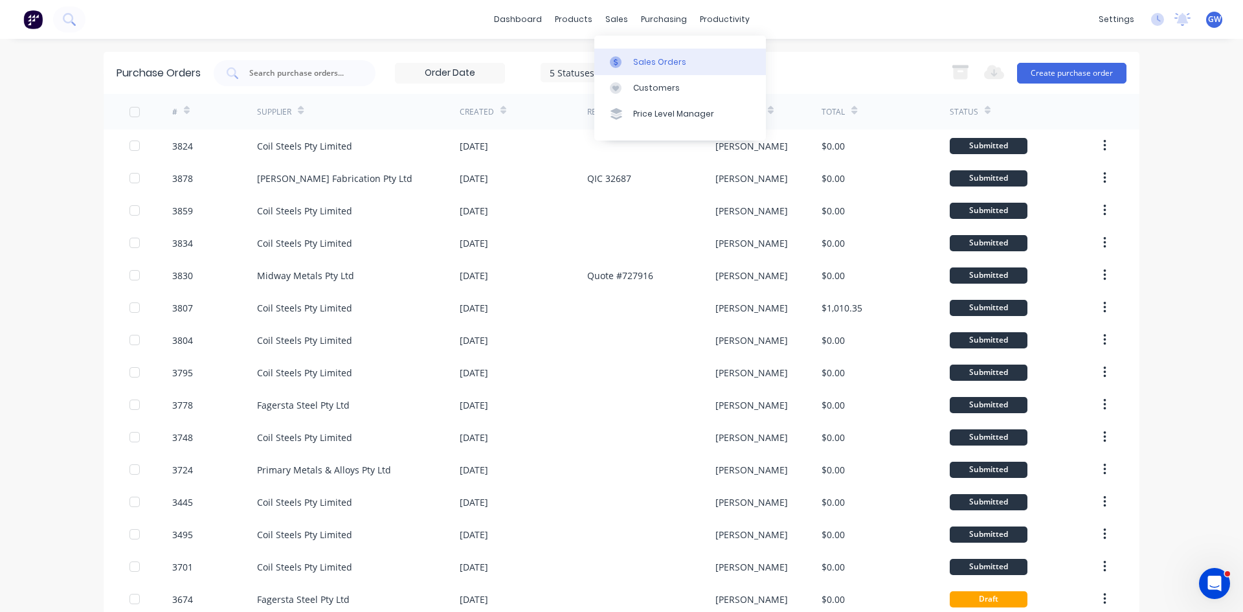
click at [622, 56] on div at bounding box center [619, 62] width 19 height 12
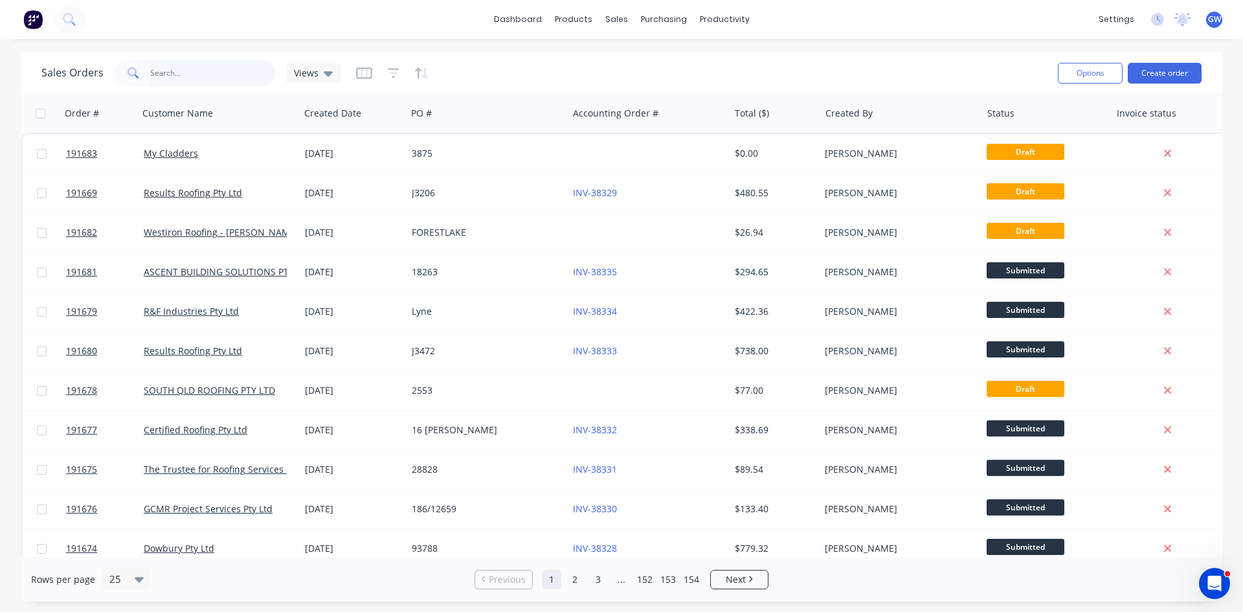
click at [236, 79] on input "text" at bounding box center [213, 73] width 126 height 26
type input "delete"
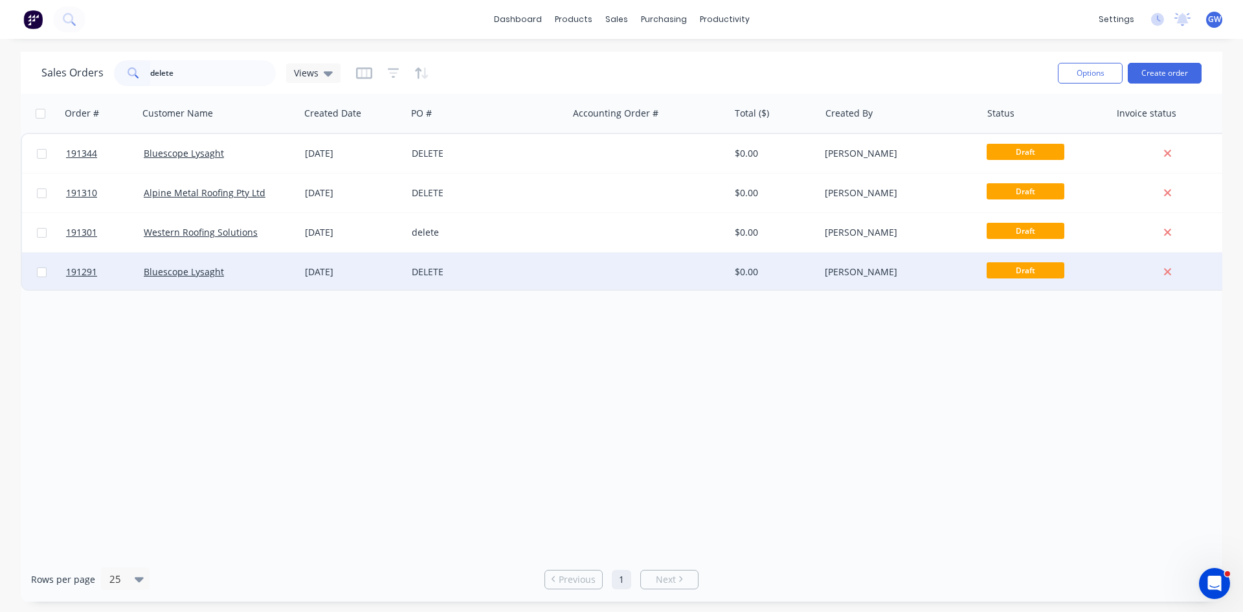
click at [626, 263] on div at bounding box center [648, 272] width 161 height 39
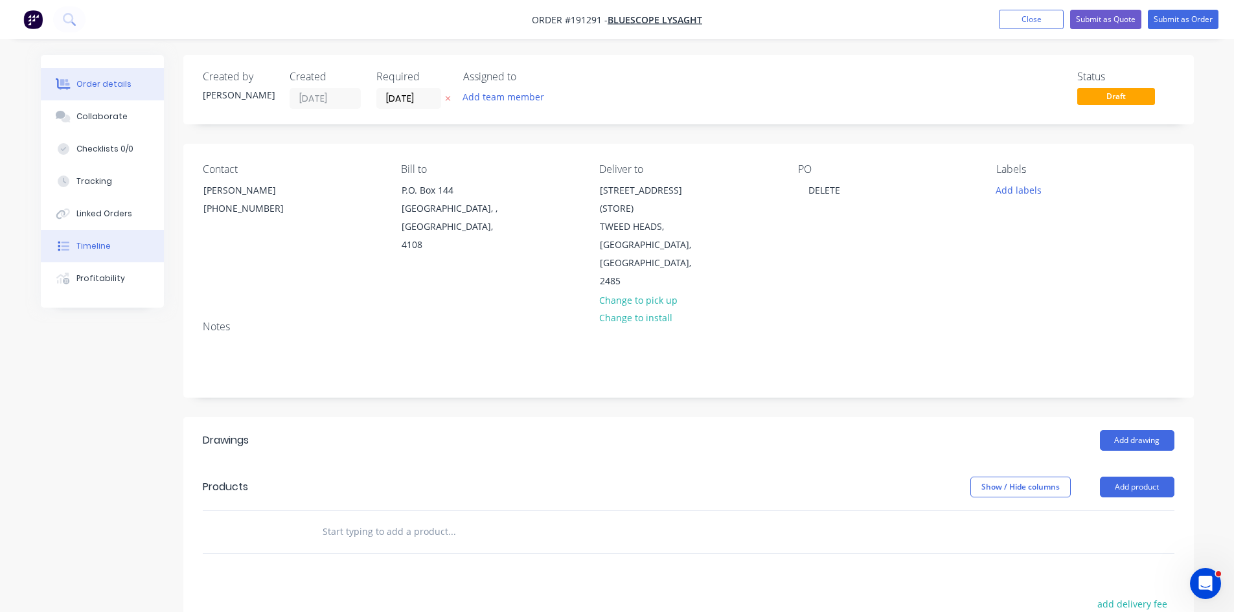
click at [96, 244] on div "Timeline" at bounding box center [93, 246] width 34 height 12
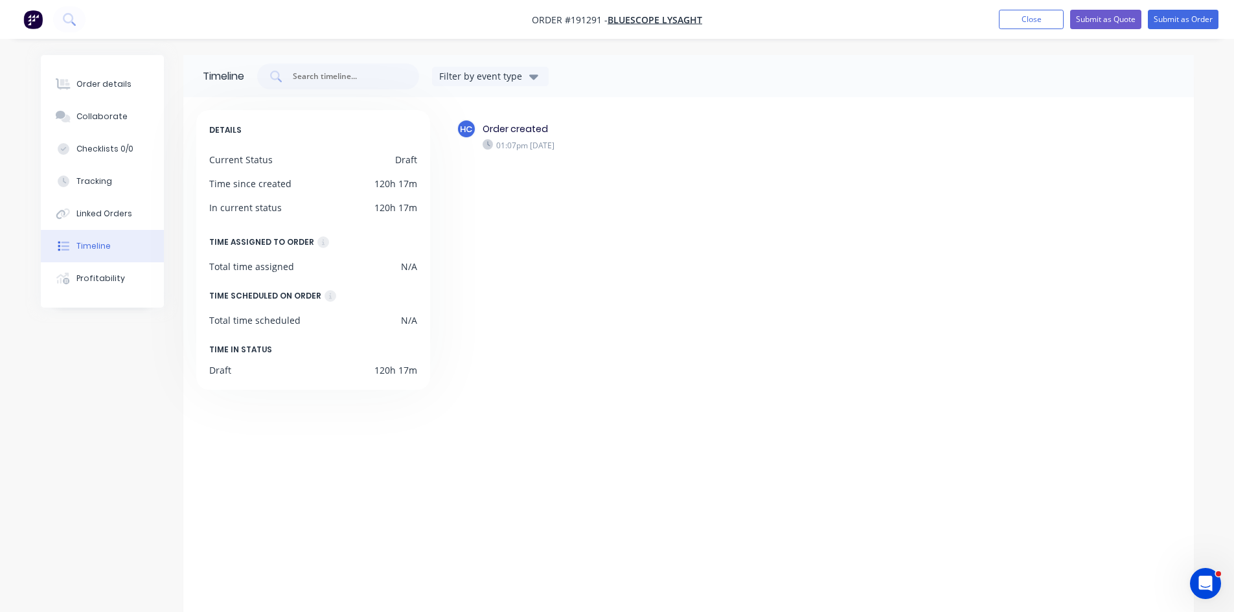
click at [1040, 29] on nav "Order #191291 - Bluescope Lysaght Add product Close Submit as Quote Submit as O…" at bounding box center [617, 19] width 1234 height 39
click at [1033, 27] on button "Close" at bounding box center [1031, 19] width 65 height 19
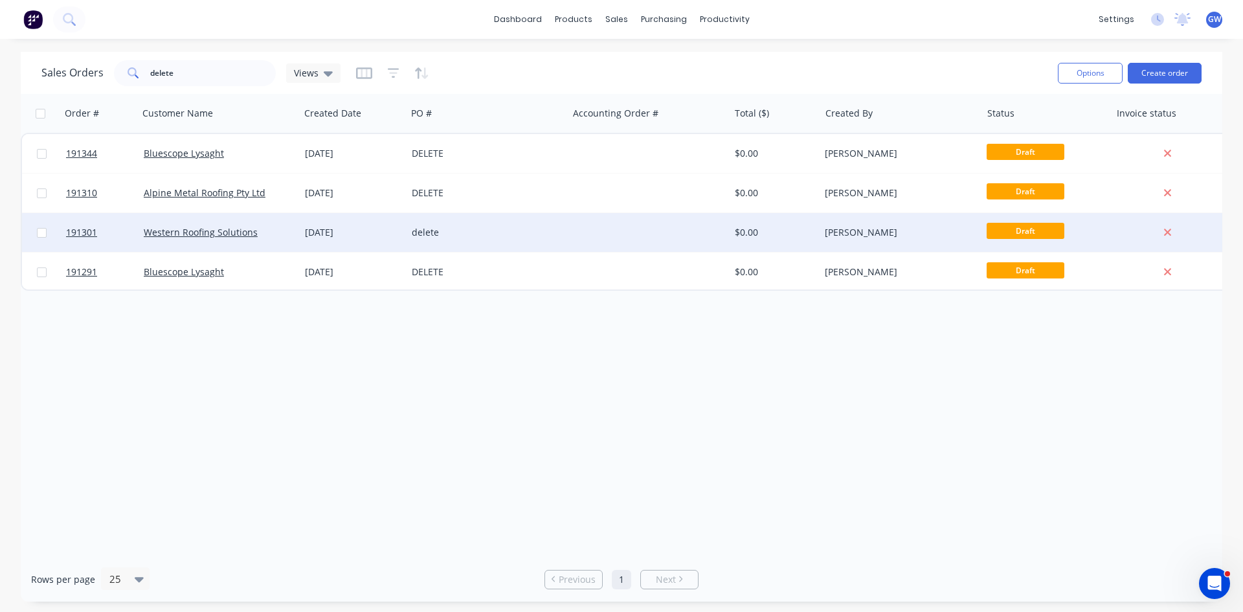
click at [554, 247] on div "delete" at bounding box center [487, 232] width 161 height 39
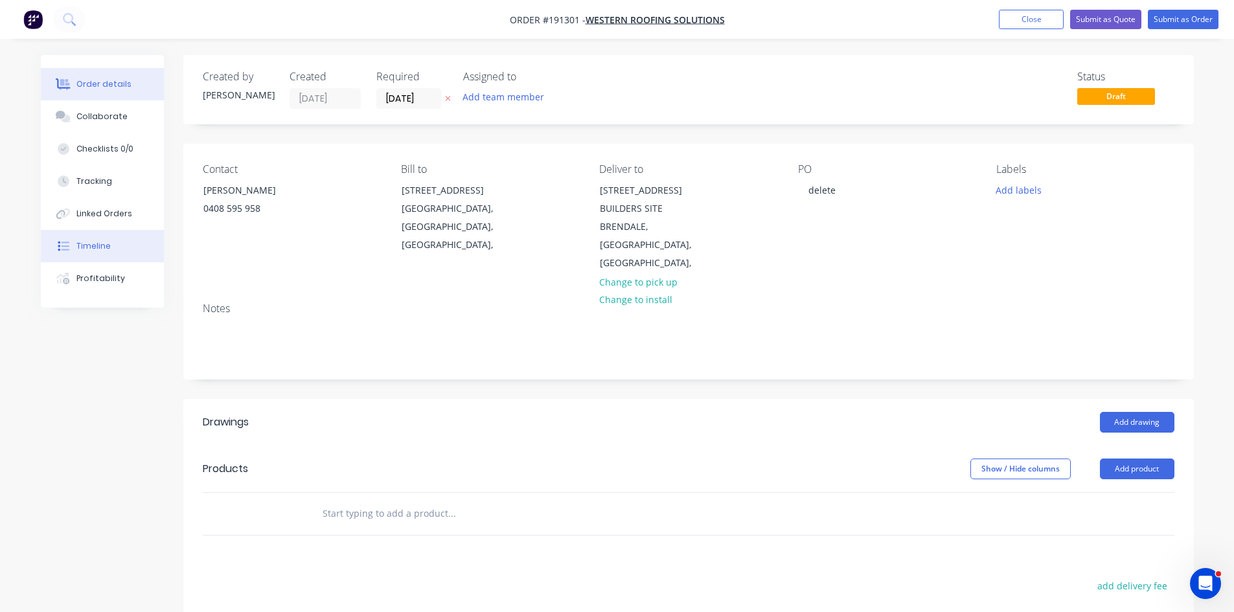
click at [109, 244] on button "Timeline" at bounding box center [102, 246] width 123 height 32
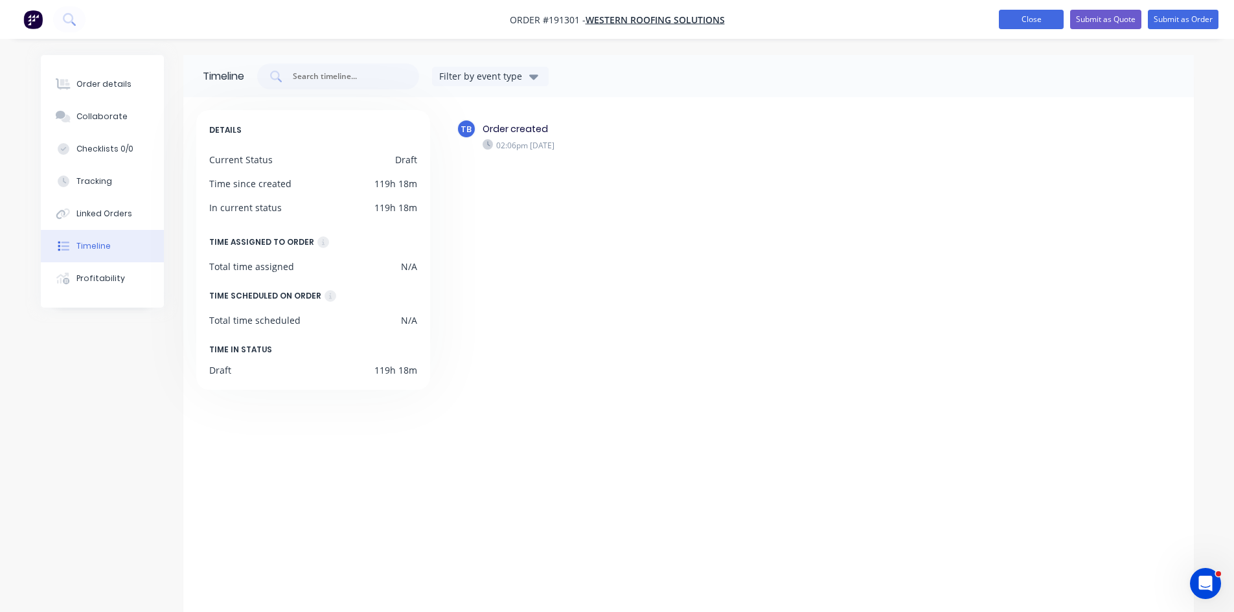
click at [1051, 25] on button "Close" at bounding box center [1031, 19] width 65 height 19
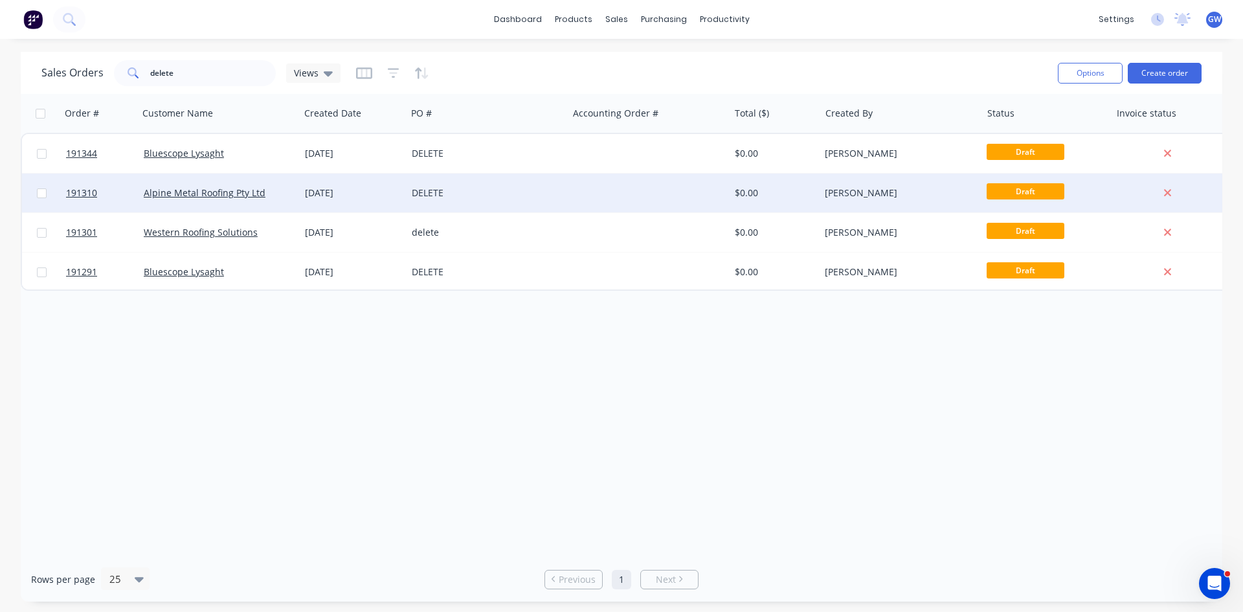
click at [633, 211] on div at bounding box center [648, 193] width 161 height 39
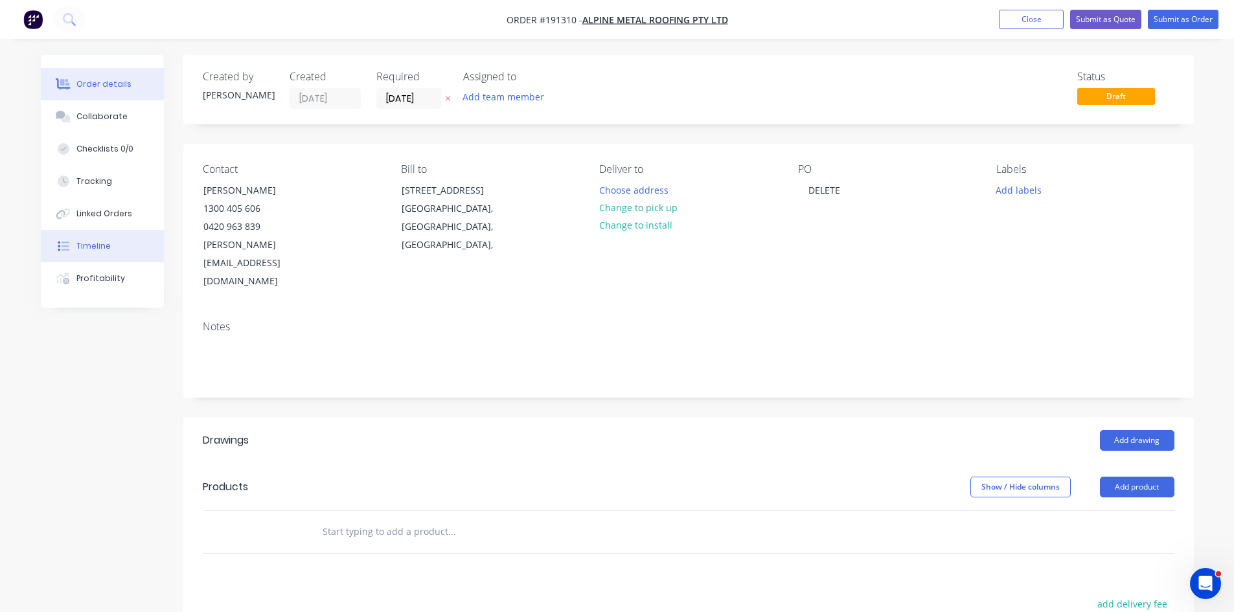
click at [106, 251] on div "Timeline" at bounding box center [93, 246] width 34 height 12
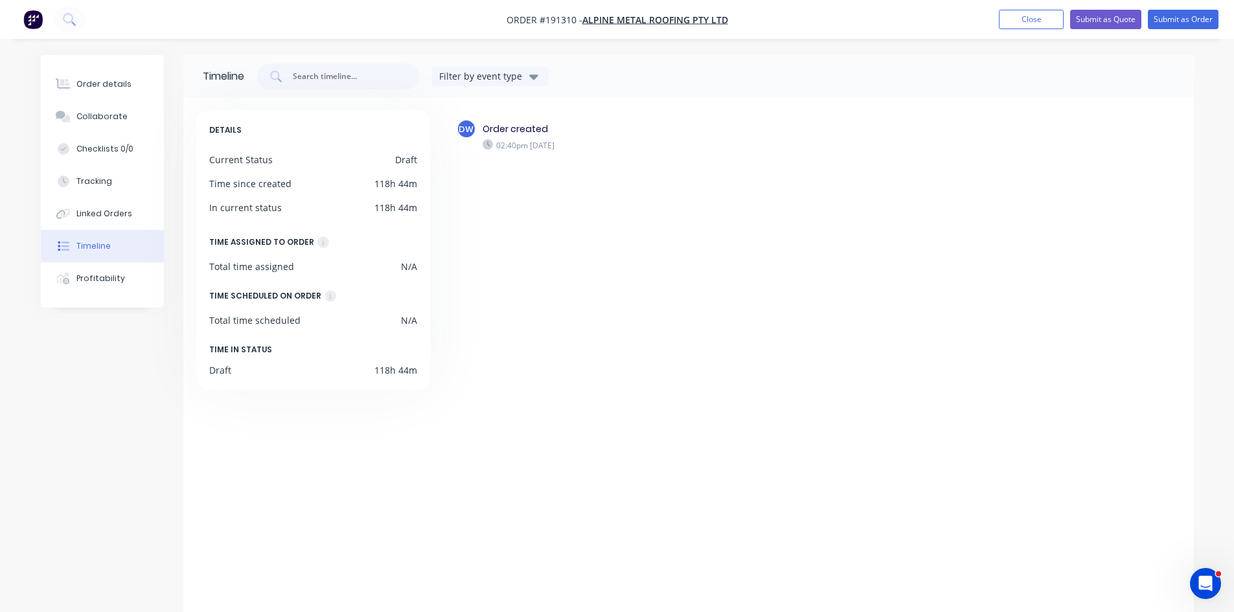
click at [1039, 8] on nav "Order #191310 - Alpine Metal Roofing Pty Ltd Add product Close Submit as Quote …" at bounding box center [617, 19] width 1234 height 39
click at [1030, 22] on button "Close" at bounding box center [1031, 19] width 65 height 19
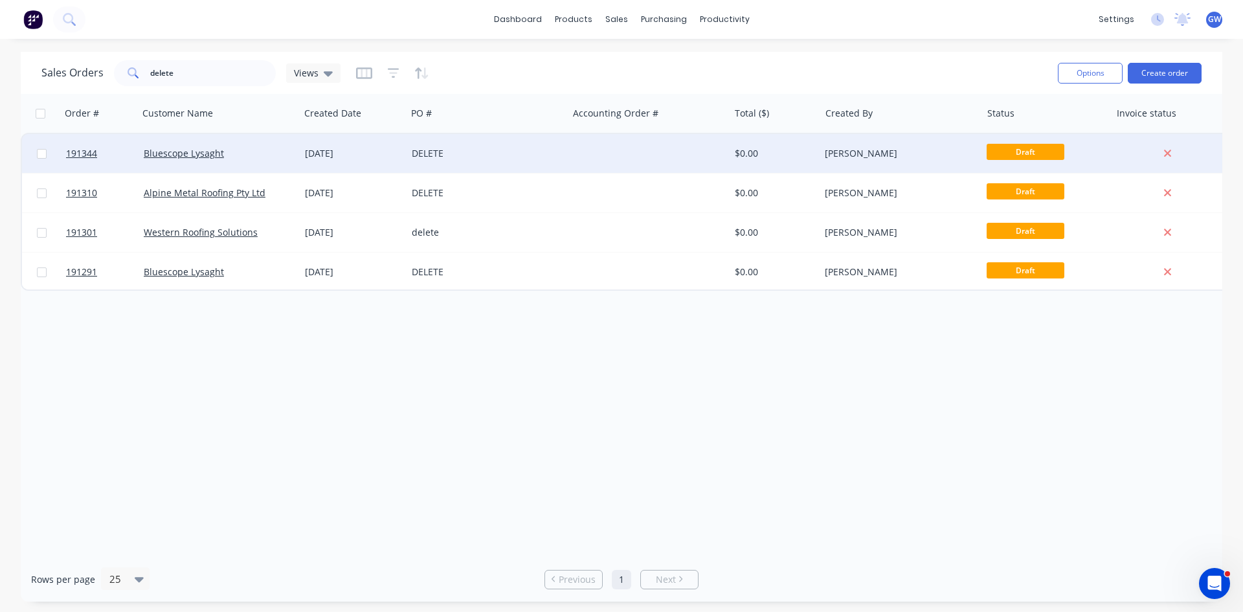
click at [648, 153] on div at bounding box center [648, 153] width 161 height 39
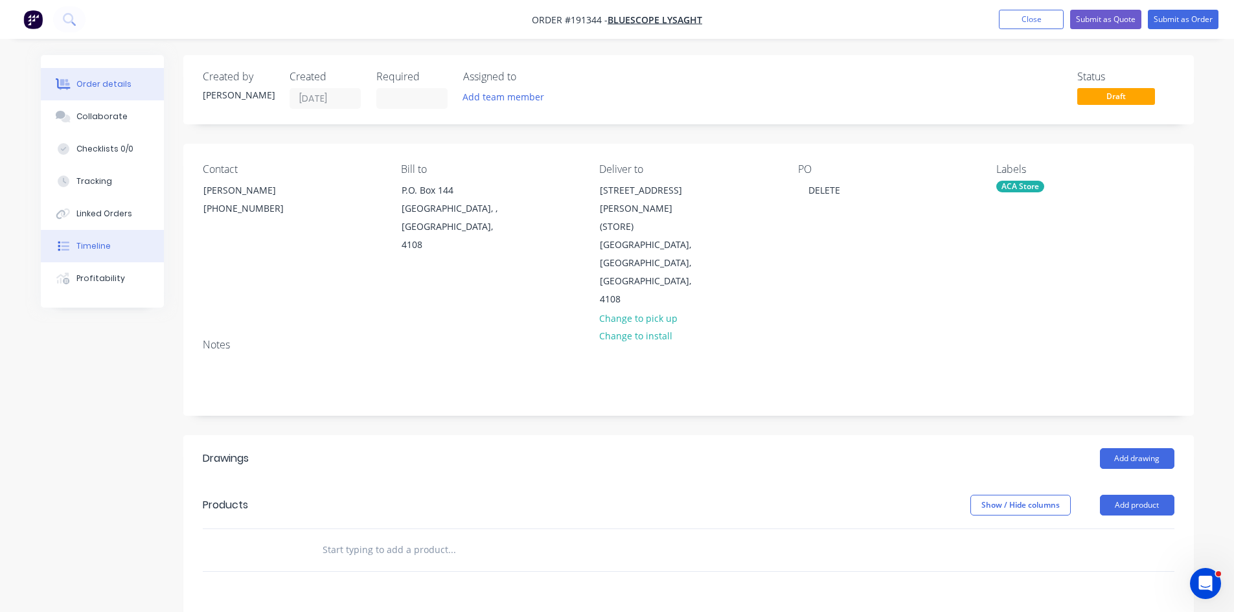
click at [109, 257] on button "Timeline" at bounding box center [102, 246] width 123 height 32
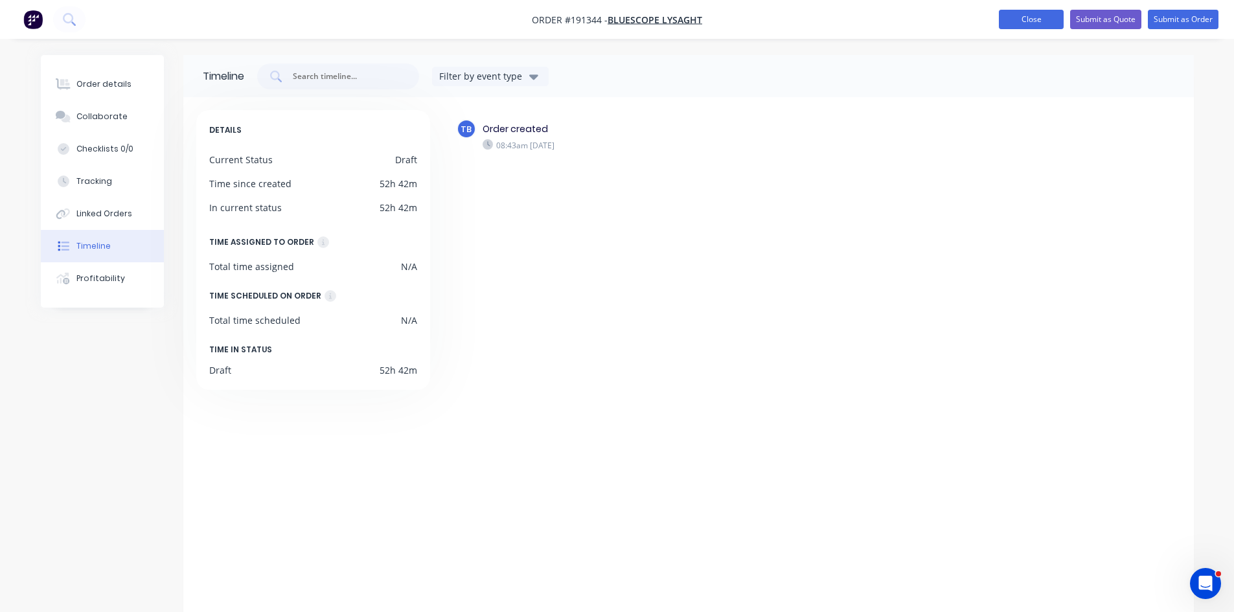
click at [1033, 25] on button "Close" at bounding box center [1031, 19] width 65 height 19
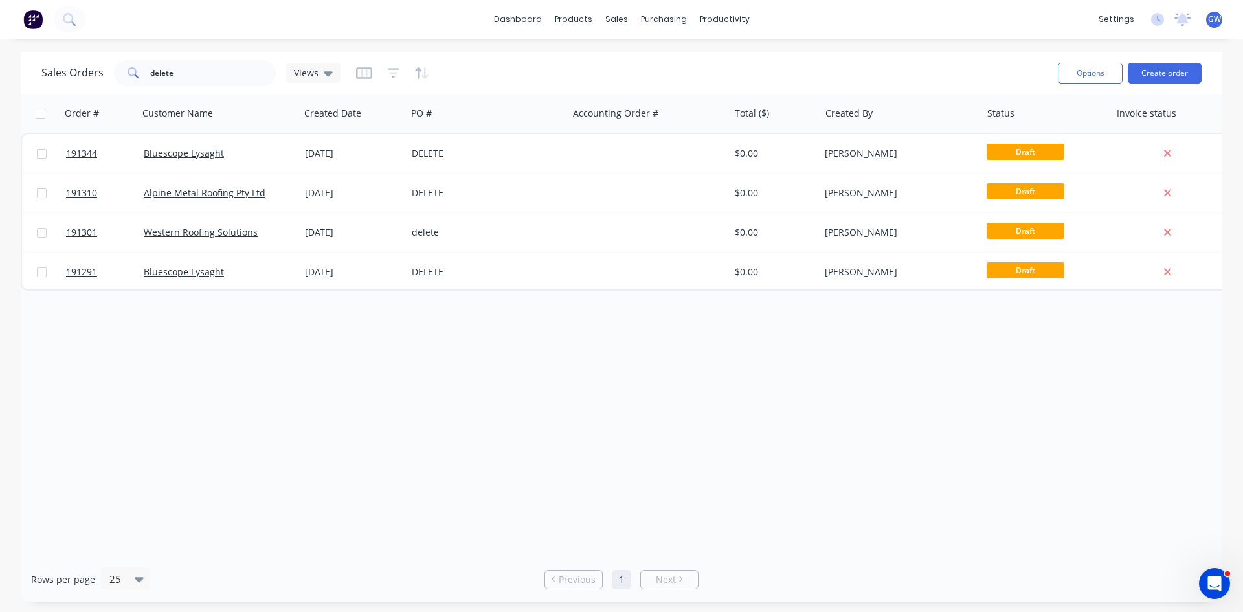
click at [43, 111] on input "checkbox" at bounding box center [41, 114] width 10 height 10
checkbox input "true"
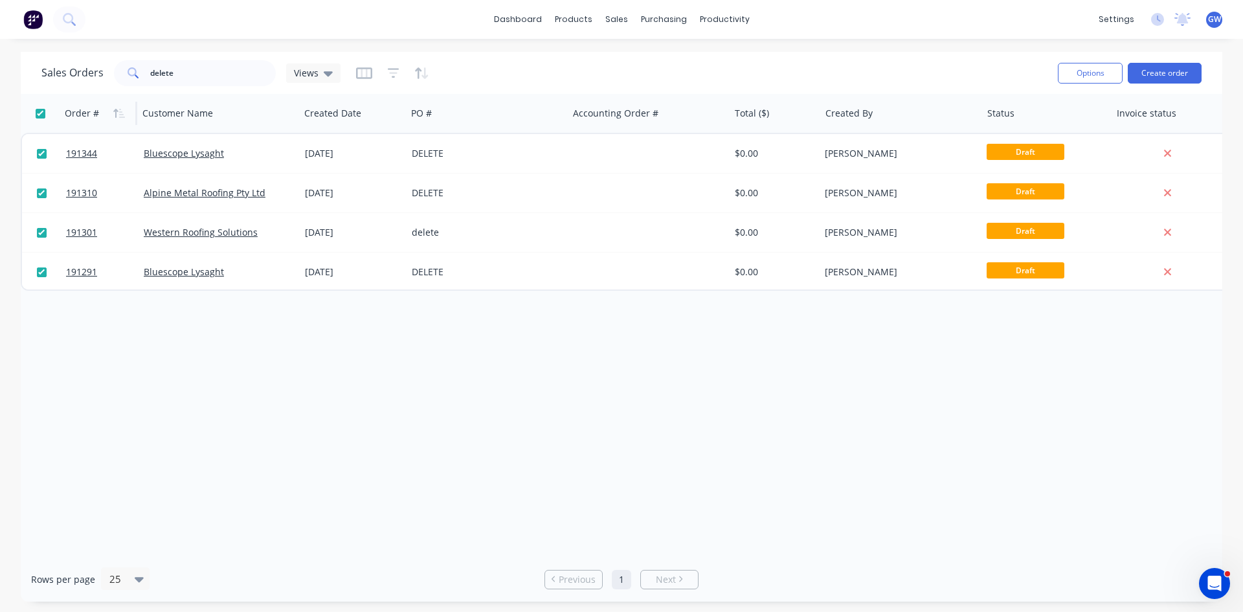
checkbox input "true"
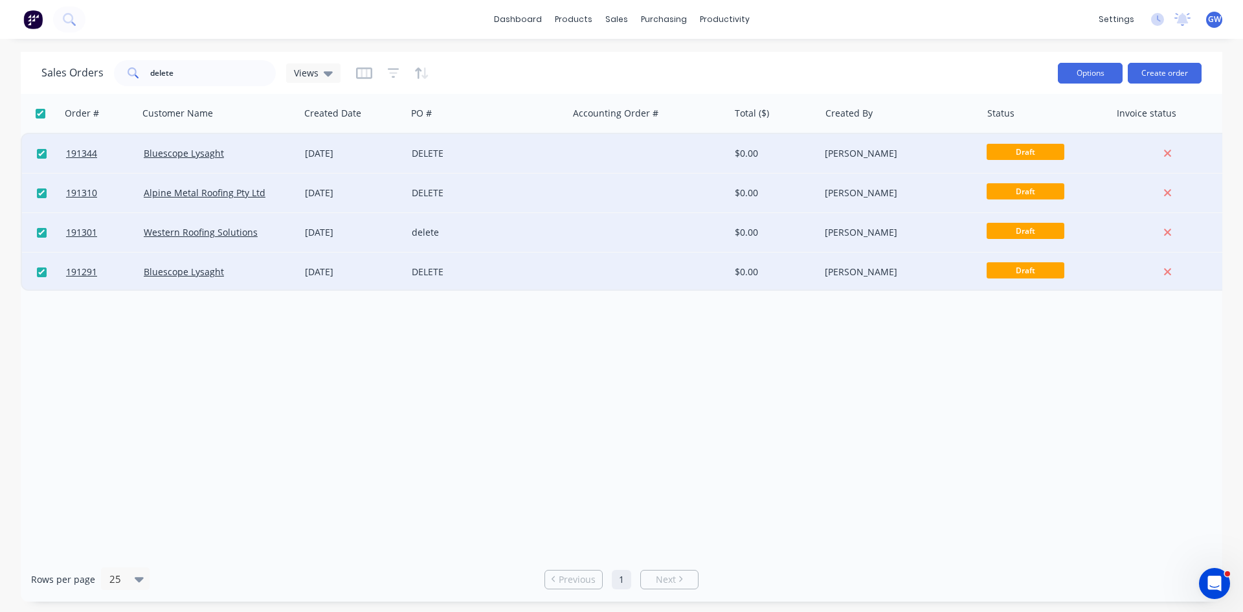
click at [1087, 80] on button "Options" at bounding box center [1090, 73] width 65 height 21
click at [1032, 131] on div "Archive" at bounding box center [1051, 131] width 119 height 19
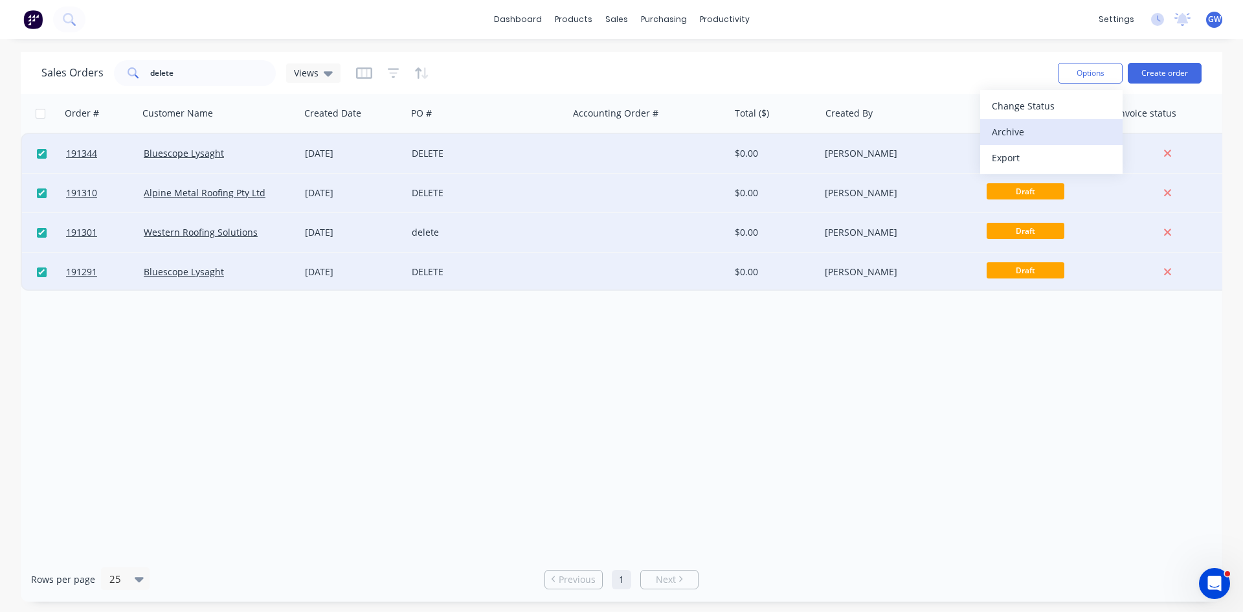
checkbox input "false"
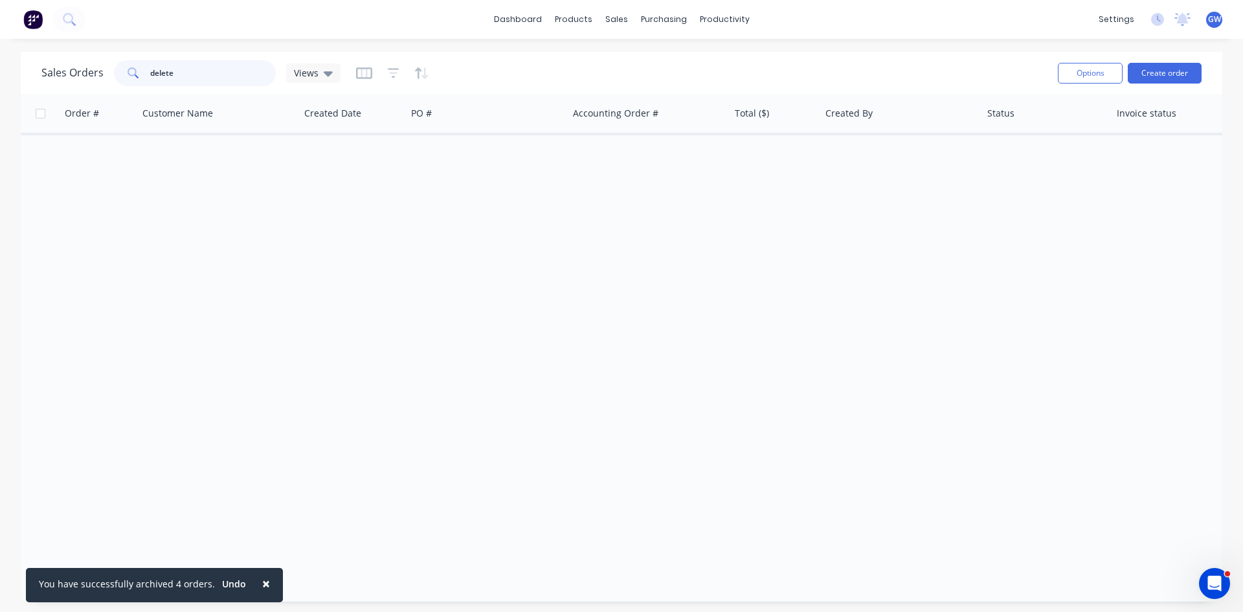
drag, startPoint x: 234, startPoint y: 74, endPoint x: 78, endPoint y: 67, distance: 156.2
click at [78, 67] on div "Sales Orders delete Views" at bounding box center [190, 73] width 299 height 26
type input "rmk"
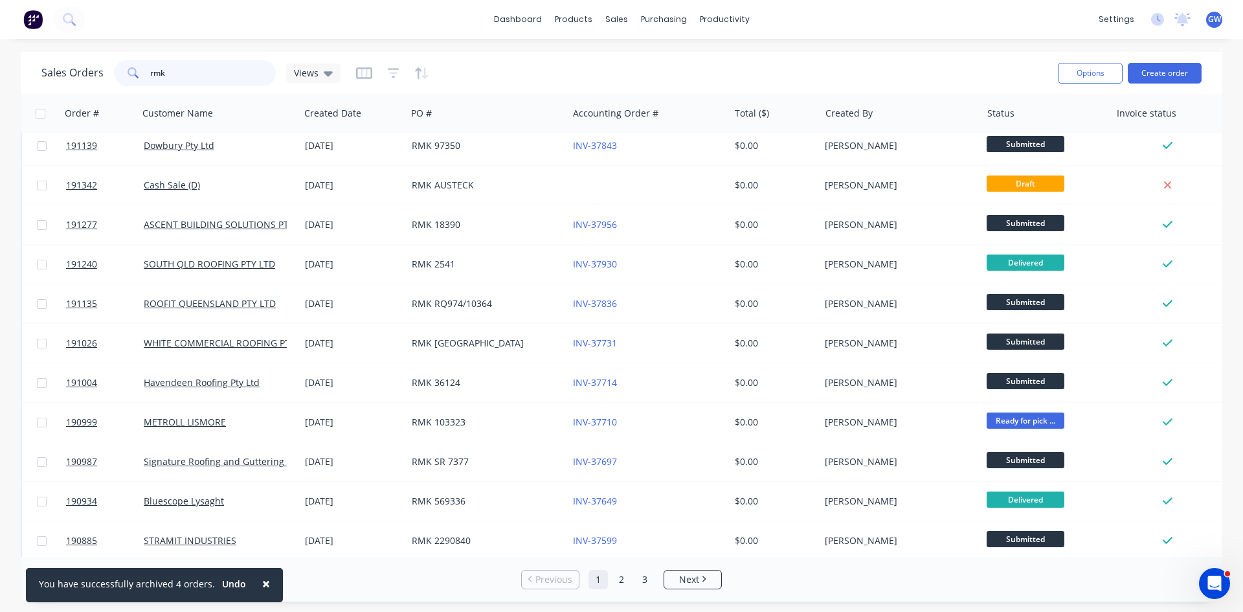
scroll to position [570, 0]
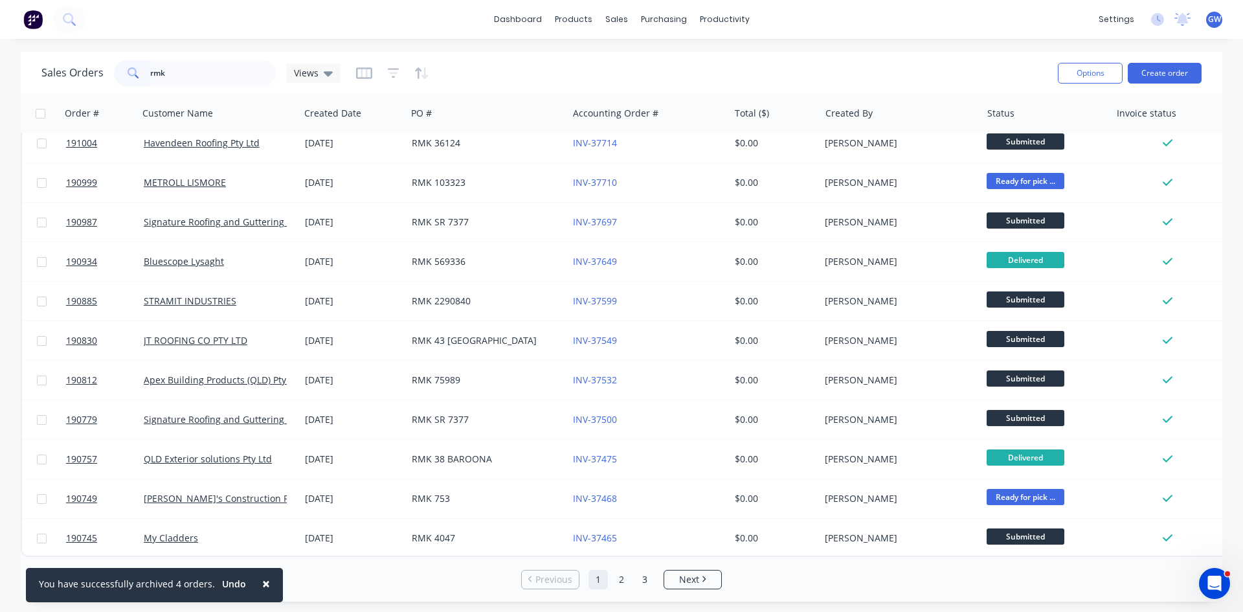
click at [254, 581] on button "×" at bounding box center [266, 583] width 34 height 31
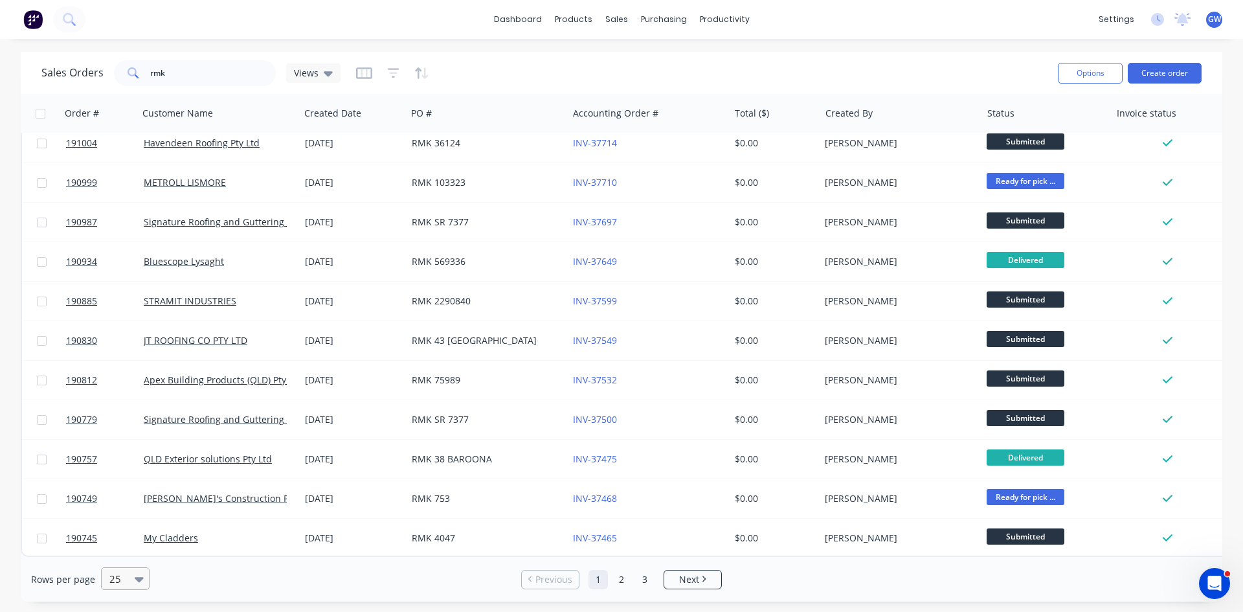
click at [135, 579] on icon at bounding box center [139, 579] width 9 height 14
click at [122, 548] on div "100" at bounding box center [123, 548] width 49 height 24
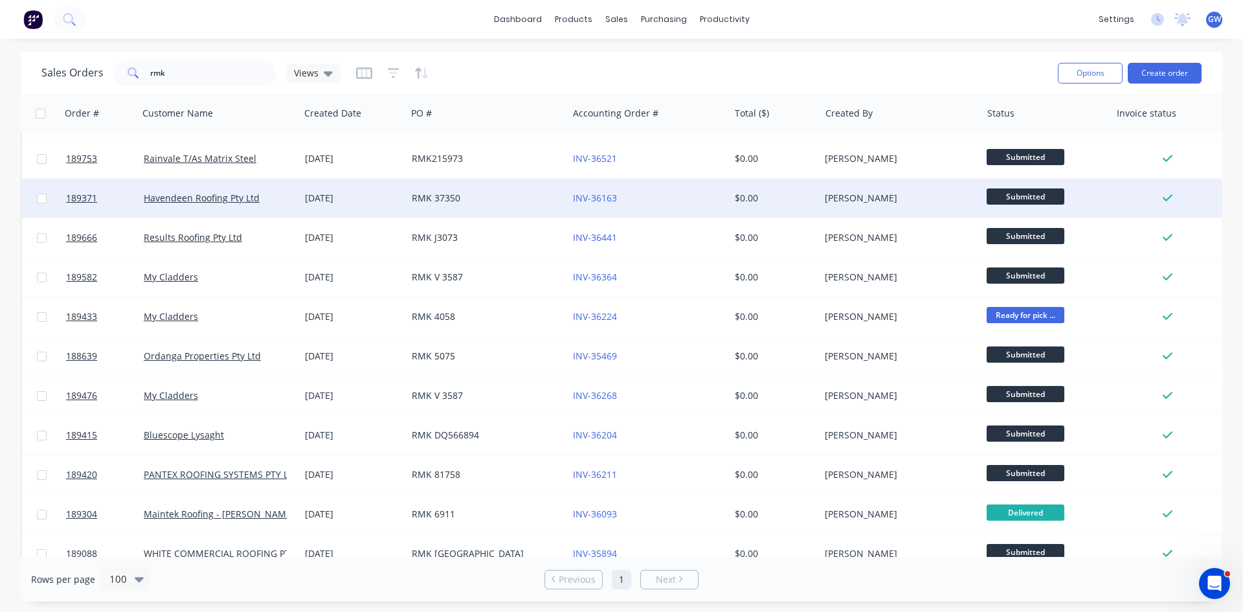
scroll to position [1794, 0]
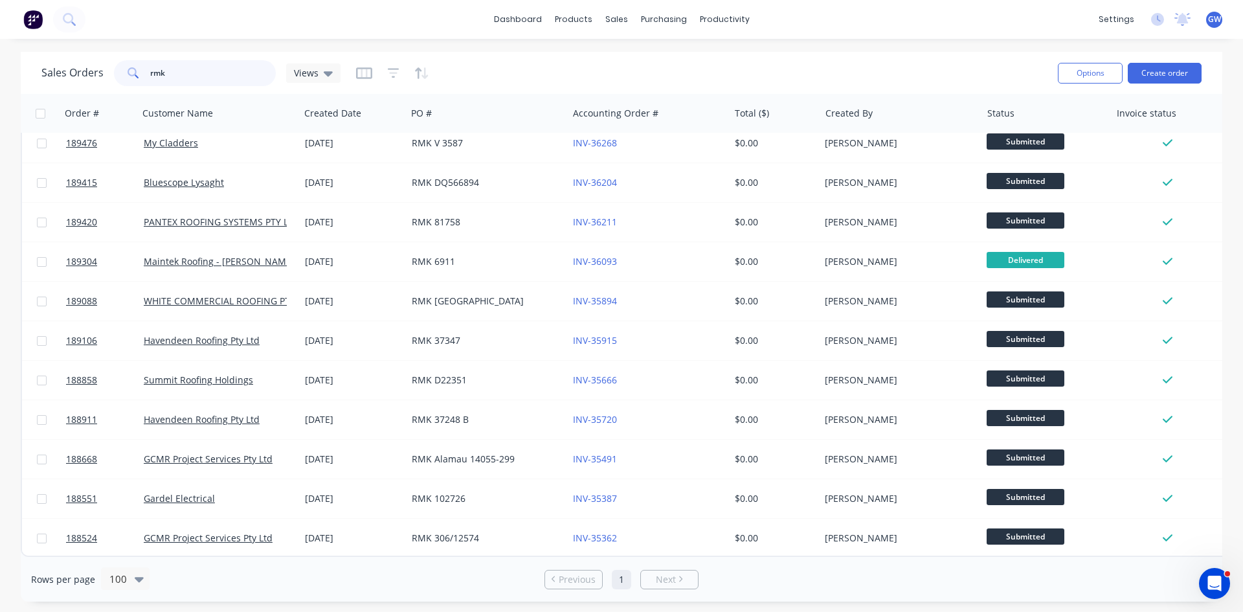
drag, startPoint x: 180, startPoint y: 65, endPoint x: 43, endPoint y: 65, distance: 137.3
click at [49, 64] on div "Sales Orders rmk Views" at bounding box center [190, 73] width 299 height 26
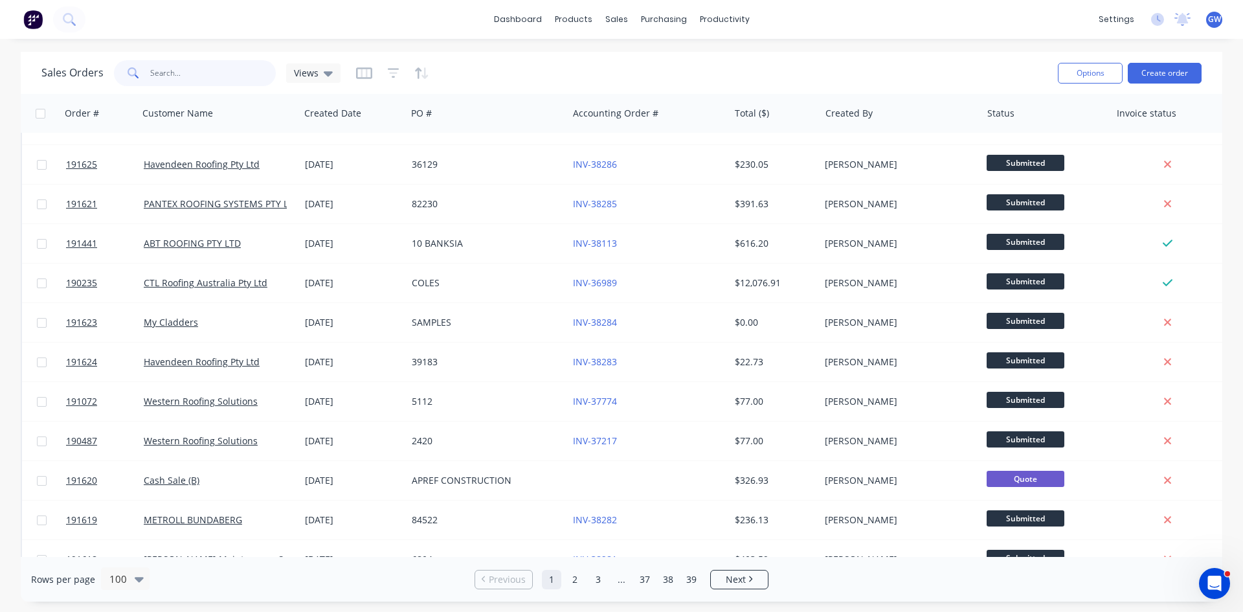
scroll to position [3532, 0]
